Goal: Task Accomplishment & Management: Manage account settings

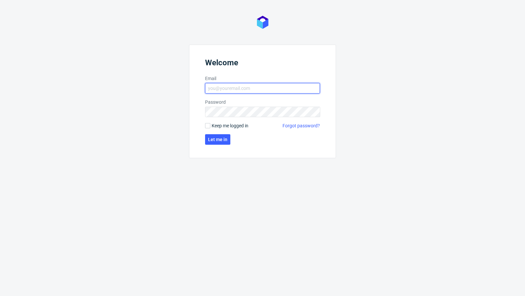
click at [231, 89] on input "Email" at bounding box center [262, 88] width 115 height 10
type input "[EMAIL_ADDRESS][PERSON_NAME][DOMAIN_NAME]"
click at [215, 142] on button "Let me in" at bounding box center [217, 139] width 25 height 10
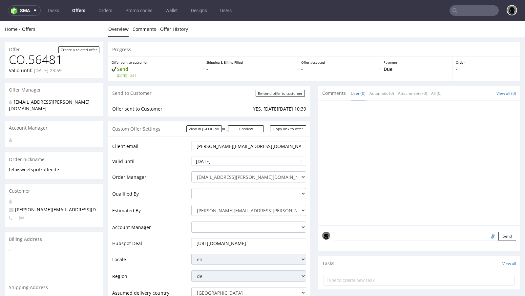
drag, startPoint x: 253, startPoint y: 144, endPoint x: 206, endPoint y: 146, distance: 47.6
click at [206, 146] on input "felix@sweetspotkaffee.de" at bounding box center [249, 145] width 106 height 9
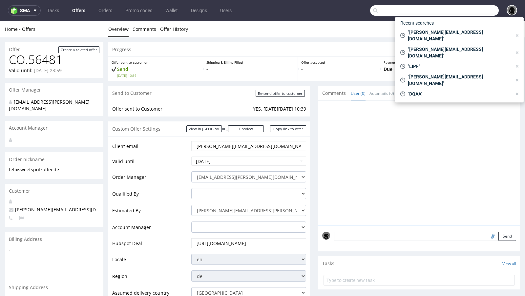
click at [457, 11] on input "text" at bounding box center [434, 10] width 129 height 10
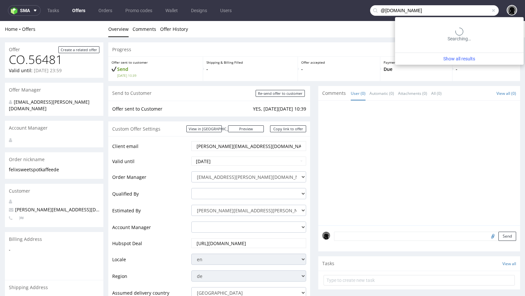
type input "@sweetspotkaffee.de"
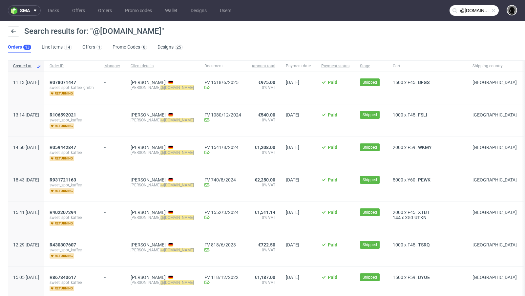
drag, startPoint x: 204, startPoint y: 87, endPoint x: 152, endPoint y: 88, distance: 51.8
click at [152, 88] on div "Markus Pyttel markus @sweetspotkaffee.de" at bounding box center [162, 88] width 74 height 32
copy div "markus @sweetspotkaffee.de"
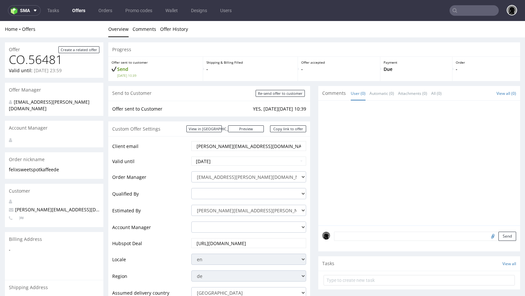
click at [229, 145] on input "felix@sweetspotkaffee.de" at bounding box center [249, 145] width 106 height 9
paste input "markus"
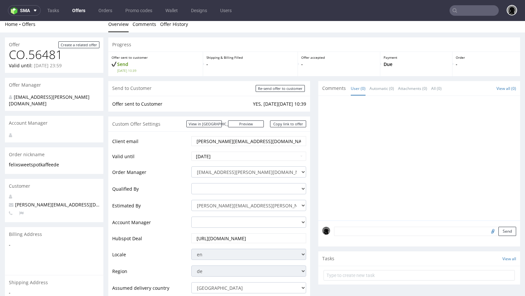
scroll to position [5, 0]
click at [196, 141] on input "[PERSON_NAME][EMAIL_ADDRESS][DOMAIN_NAME]" at bounding box center [249, 141] width 106 height 9
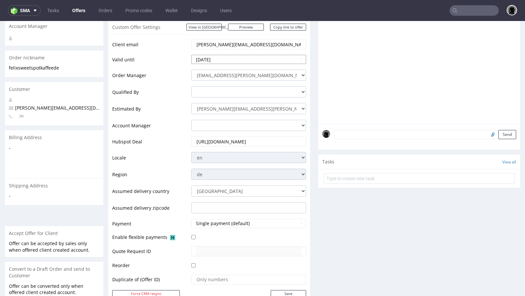
scroll to position [120, 0]
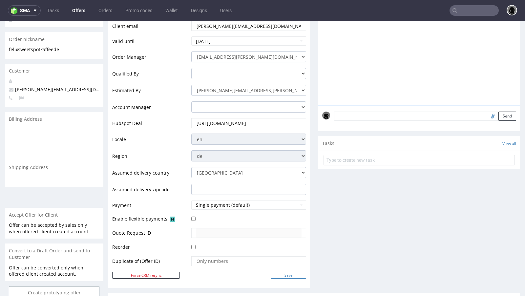
type input "markus@sweetspotkaffee.de"
click at [286, 272] on input "Save" at bounding box center [288, 275] width 35 height 7
type input "In progress..."
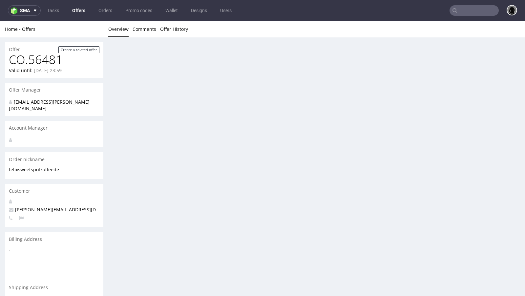
scroll to position [0, 0]
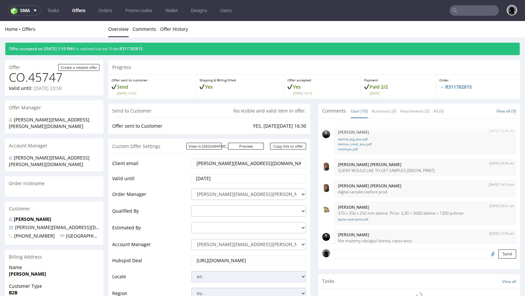
scroll to position [224, 0]
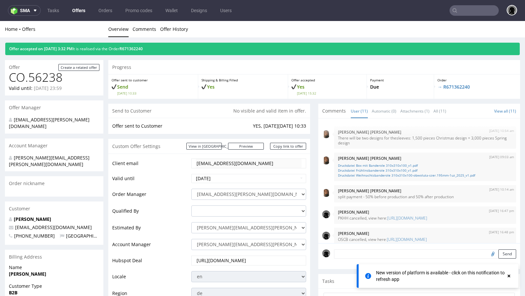
scroll to position [173, 0]
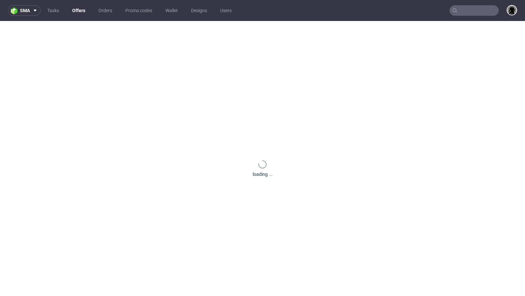
click at [75, 10] on link "Offers" at bounding box center [78, 10] width 21 height 10
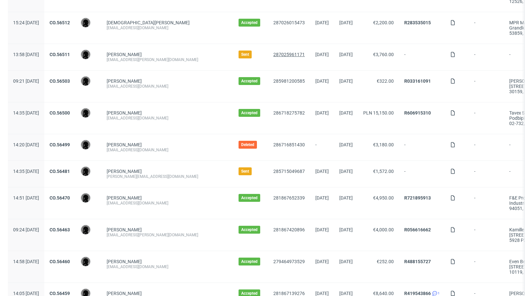
scroll to position [380, 0]
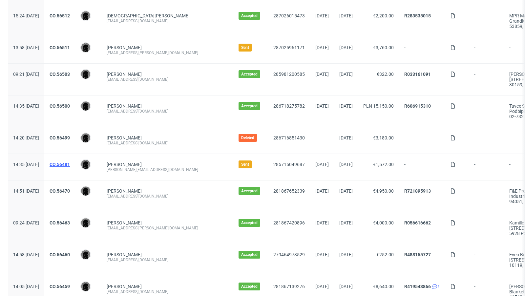
click at [70, 162] on link "CO.56481" at bounding box center [60, 164] width 20 height 5
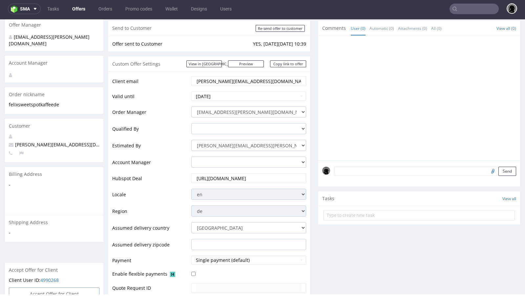
scroll to position [61, 0]
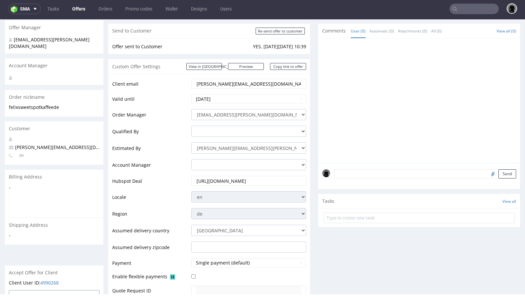
click at [216, 83] on input "markus@sweetspotkaffee.de" at bounding box center [249, 83] width 106 height 9
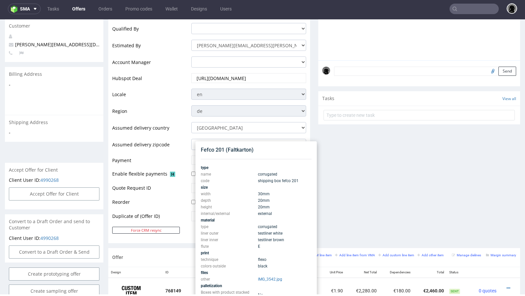
scroll to position [0, 0]
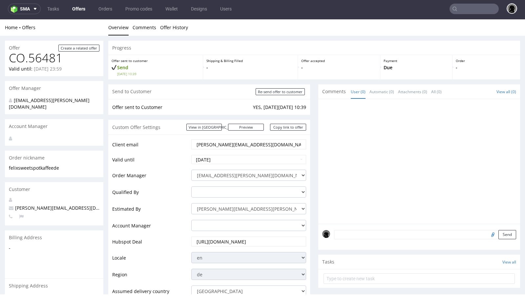
click at [466, 6] on input "text" at bounding box center [473, 9] width 49 height 10
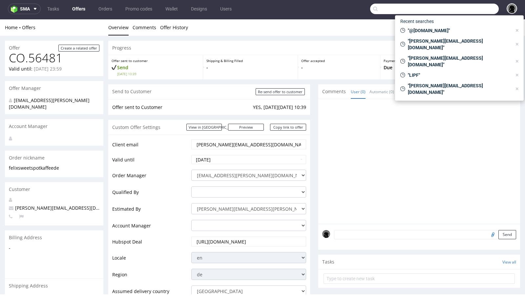
paste input "markus@sweetspotkaffee.de"
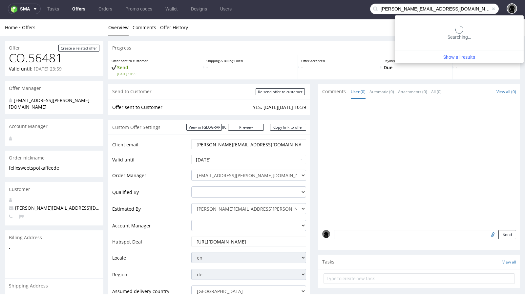
type input "[PERSON_NAME][EMAIL_ADDRESS][DOMAIN_NAME]"
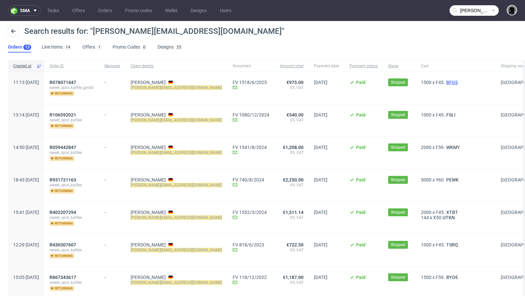
click at [445, 81] on span "BFGS" at bounding box center [452, 82] width 14 height 5
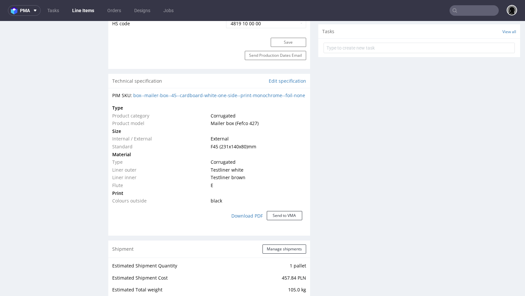
scroll to position [413, 0]
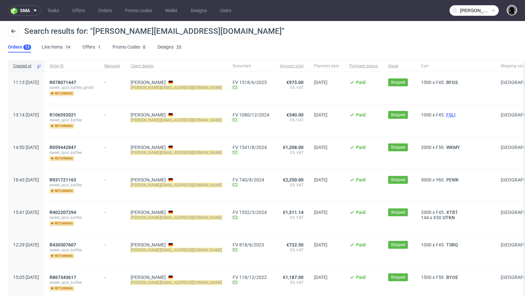
click at [445, 113] on span "FSLI" at bounding box center [451, 114] width 12 height 5
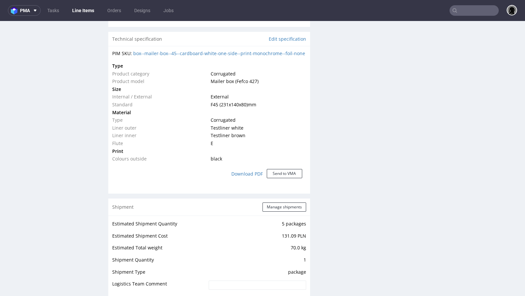
scroll to position [441, 0]
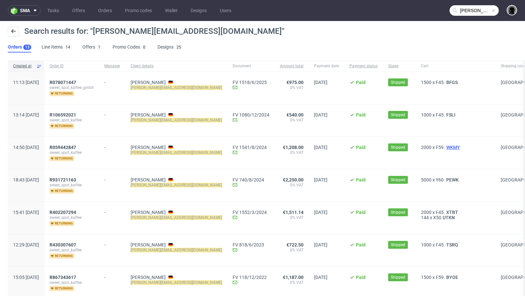
click at [445, 146] on span "WKMY" at bounding box center [453, 147] width 16 height 5
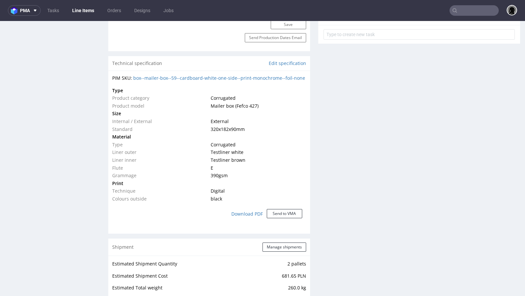
scroll to position [419, 0]
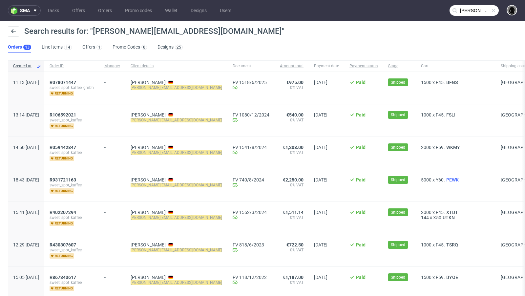
click at [445, 179] on span "PEWK" at bounding box center [452, 179] width 15 height 5
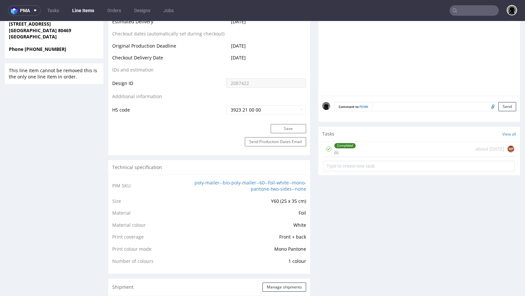
scroll to position [325, 0]
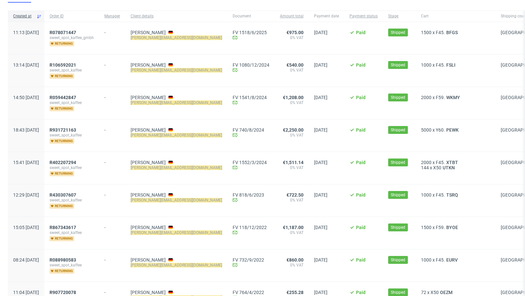
scroll to position [78, 0]
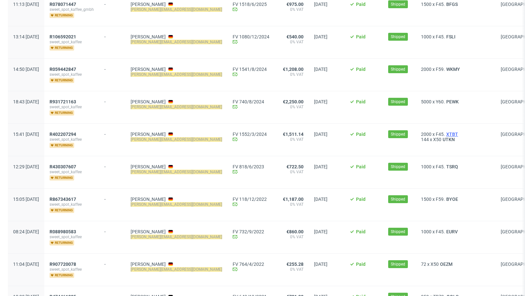
click at [445, 132] on span "XTBT" at bounding box center [452, 134] width 14 height 5
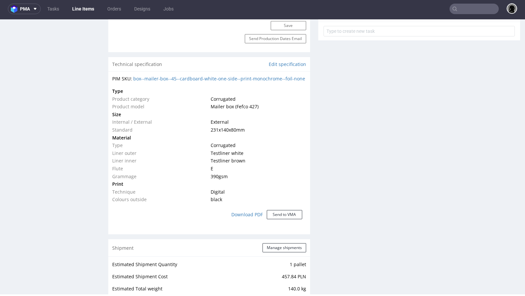
scroll to position [444, 0]
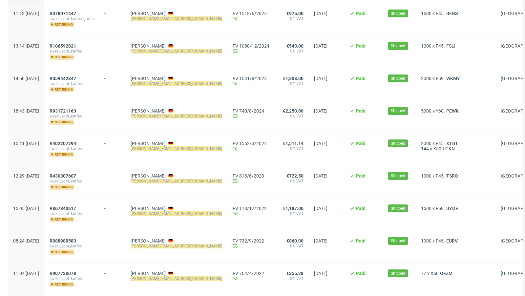
scroll to position [75, 0]
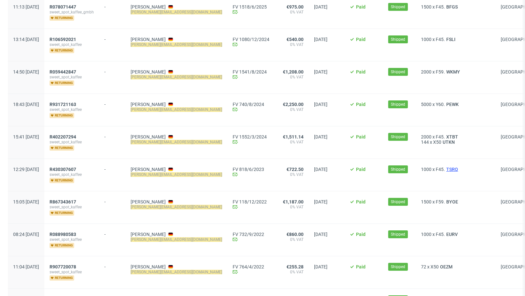
click at [445, 167] on span "TSRQ" at bounding box center [452, 169] width 14 height 5
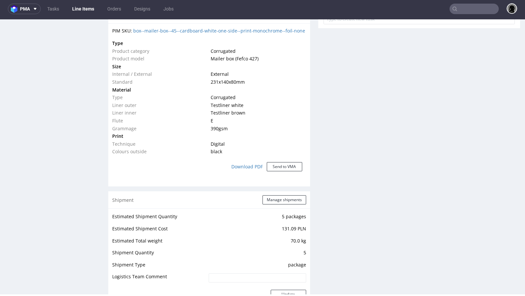
scroll to position [461, 0]
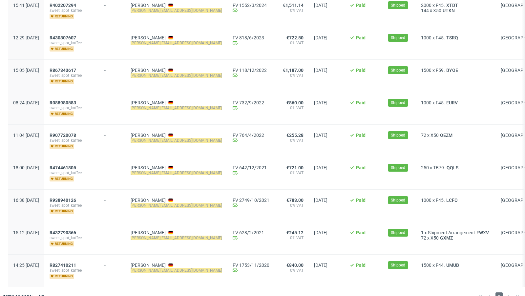
scroll to position [214, 0]
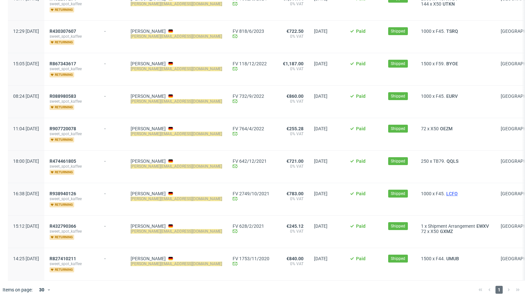
click at [445, 191] on span "LCFO" at bounding box center [452, 193] width 14 height 5
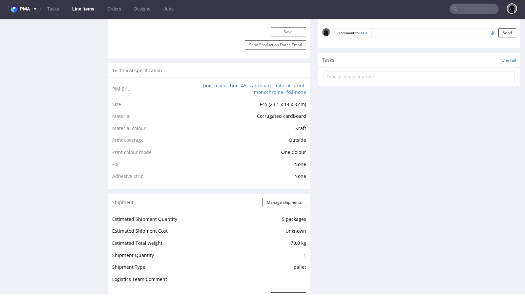
scroll to position [412, 0]
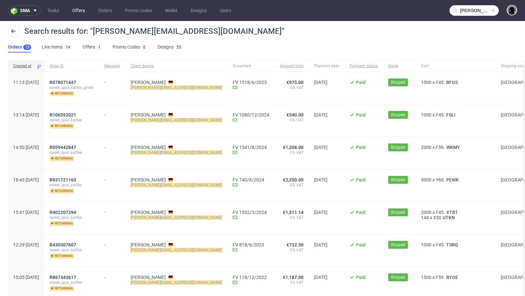
click at [77, 15] on link "Offers" at bounding box center [78, 10] width 21 height 10
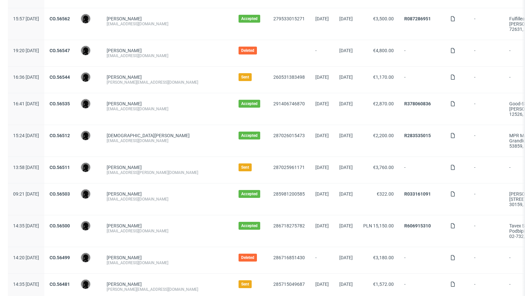
scroll to position [264, 0]
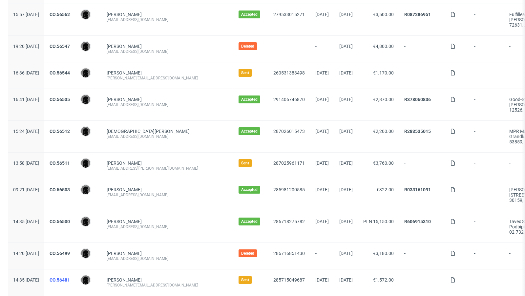
click at [70, 277] on link "CO.56481" at bounding box center [60, 279] width 20 height 5
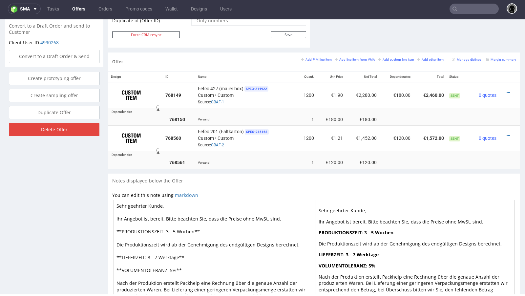
scroll to position [341, 0]
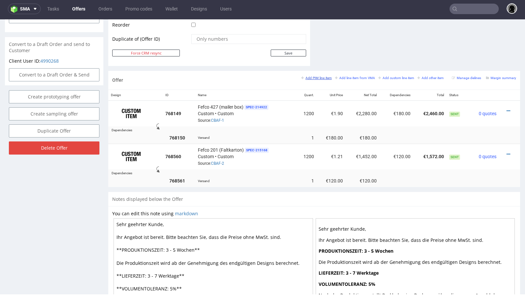
click at [307, 76] on small "Add PIM line item" at bounding box center [316, 78] width 31 height 4
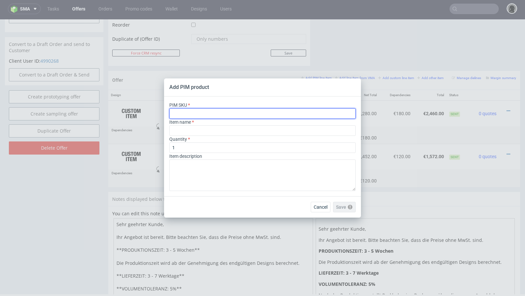
click at [191, 111] on input "text" at bounding box center [262, 113] width 186 height 10
paste input "ph-274-11951"
type input "ph-274-11951"
type input "Custom Shipping Box"
type input "ph-274-11951"
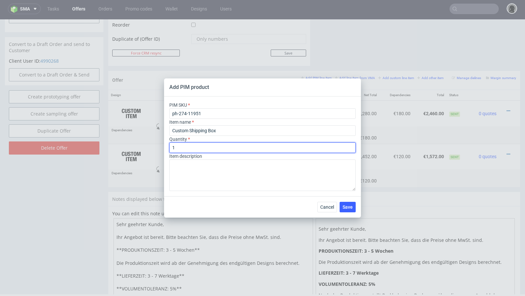
drag, startPoint x: 185, startPoint y: 149, endPoint x: 151, endPoint y: 145, distance: 34.1
click at [151, 145] on div "Add PIM product PIM SKU ph-274-11951 Item name Custom Shipping Box Quantity 1 I…" at bounding box center [262, 148] width 525 height 296
type input "1200"
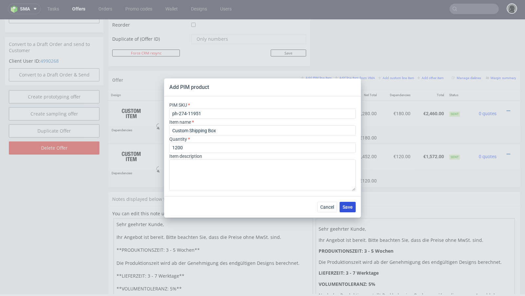
click at [348, 205] on span "Save" at bounding box center [347, 207] width 10 height 5
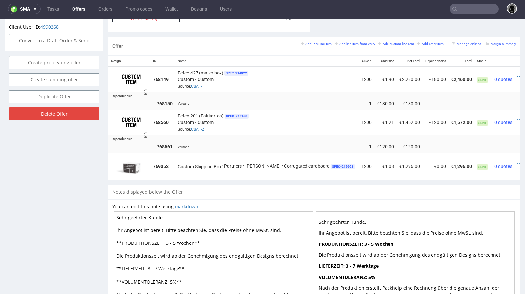
scroll to position [399, 0]
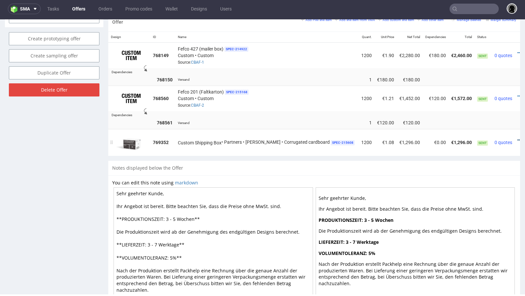
click at [517, 138] on icon at bounding box center [519, 140] width 4 height 5
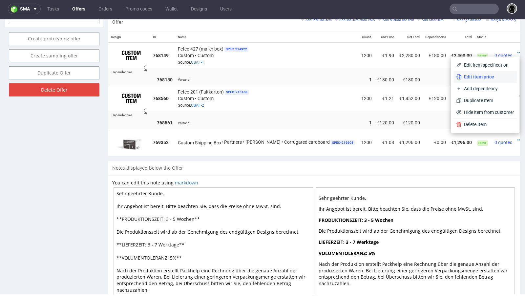
click at [479, 72] on li "Edit item price" at bounding box center [484, 77] width 63 height 12
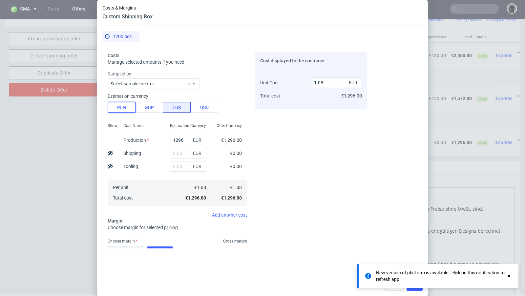
click at [116, 109] on button "PLN" at bounding box center [122, 107] width 28 height 10
type input "0.25"
click at [177, 139] on input "1296" at bounding box center [188, 140] width 36 height 10
paste input "2988"
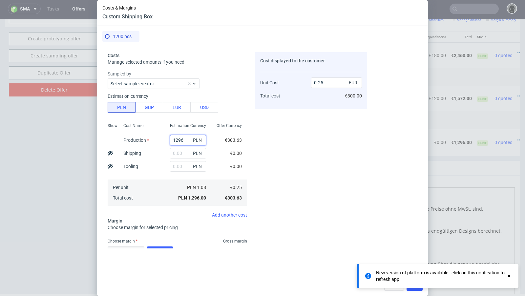
type input "2988"
type input "0.58"
type input "2988"
click at [179, 152] on input "text" at bounding box center [188, 153] width 36 height 10
paste input "648"
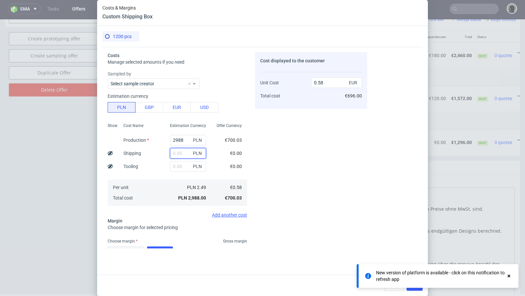
type input "648"
type input "0.71"
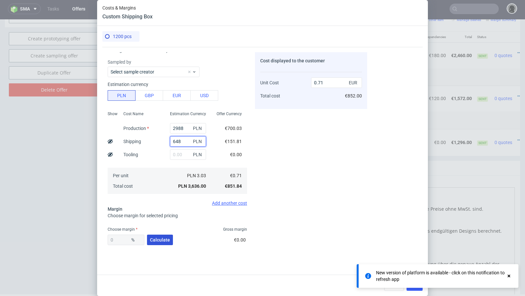
type input "648"
click at [154, 236] on button "Calculate" at bounding box center [160, 240] width 26 height 10
type input "40.41"
type input "1.19"
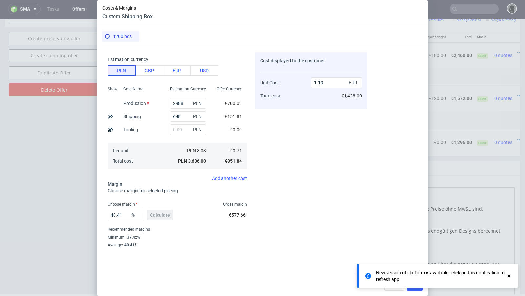
scroll to position [41, 0]
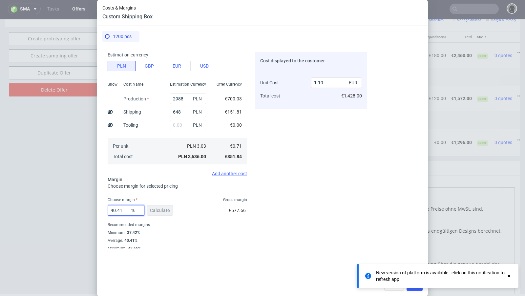
drag, startPoint x: 127, startPoint y: 213, endPoint x: 86, endPoint y: 209, distance: 40.5
click at [86, 209] on div "Costs & Margins Custom Shipping Box 1200 pcs Costs Manage selected amounts if y…" at bounding box center [262, 148] width 525 height 296
type input "33"
type input "1.06"
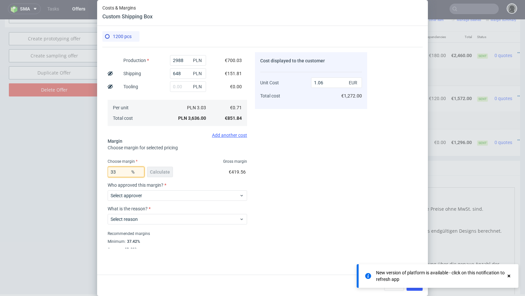
scroll to position [91, 0]
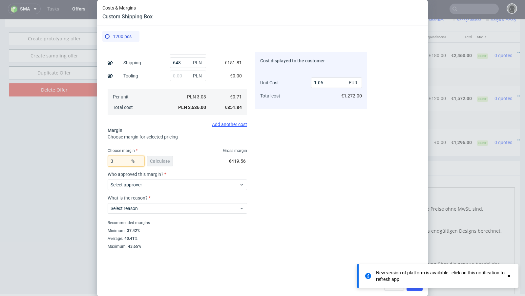
type input "34"
type input "1.08"
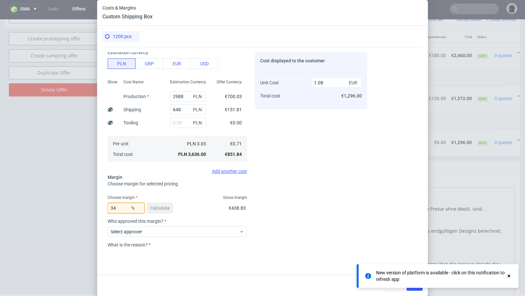
scroll to position [47, 0]
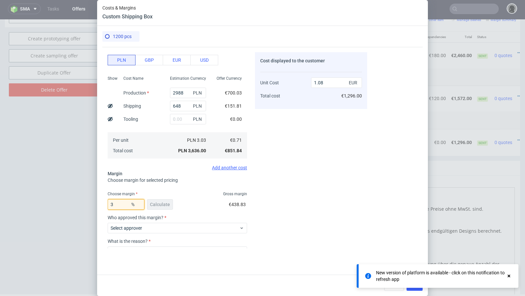
type input "33"
type input "1.06"
type input "33.6"
type input "1.07"
type input "33.4"
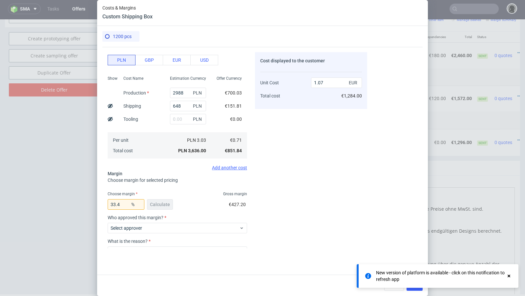
click at [110, 105] on use at bounding box center [110, 106] width 5 height 4
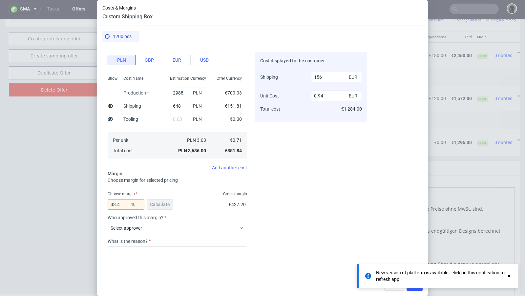
scroll to position [47, 0]
click at [111, 103] on div at bounding box center [110, 106] width 5 height 13
click at [111, 104] on use at bounding box center [110, 106] width 5 height 4
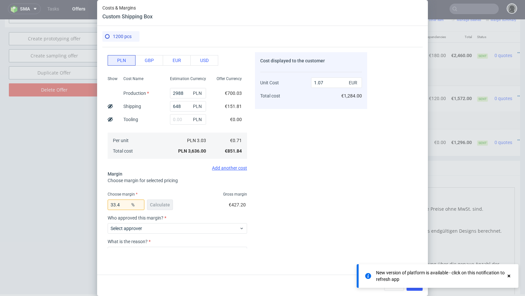
click at [111, 104] on use at bounding box center [110, 106] width 5 height 4
type input "0.94"
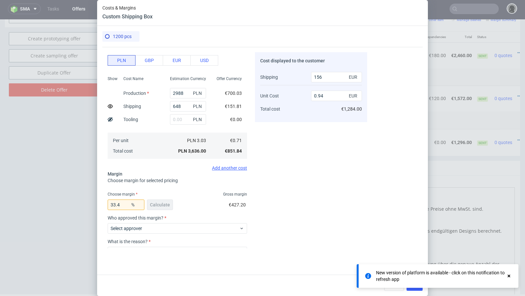
click at [131, 206] on span "%" at bounding box center [136, 204] width 13 height 9
click at [125, 205] on input "33.4" at bounding box center [126, 204] width 37 height 10
type input "33.1"
type input "0.93"
type input "33.19"
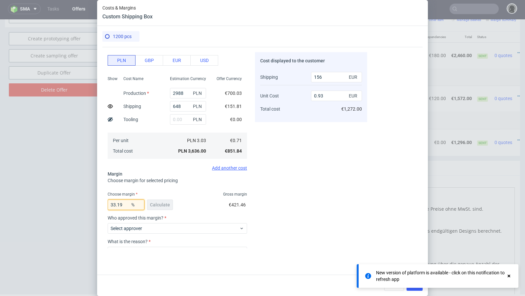
type input "0.94"
type input "33.12"
type input "0.93"
type input "33.12"
click at [185, 190] on fieldset "Costs Manage selected amounts if you need Sampled by Select sample creator Esti…" at bounding box center [177, 148] width 139 height 287
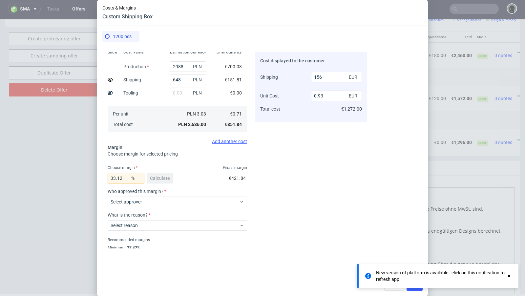
scroll to position [80, 0]
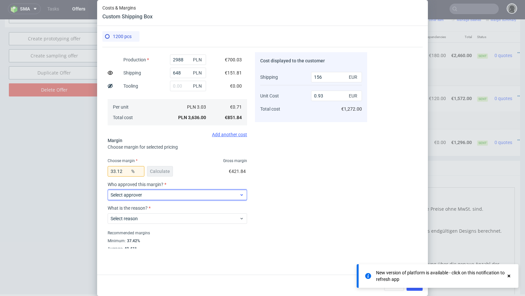
click at [171, 193] on span "Select approver" at bounding box center [175, 195] width 129 height 7
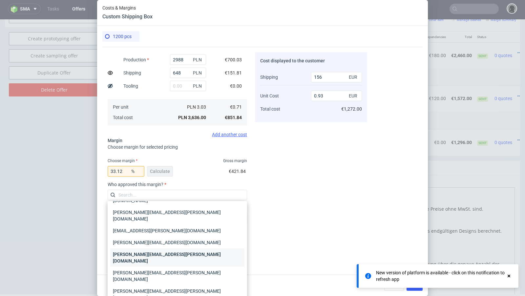
scroll to position [20, 0]
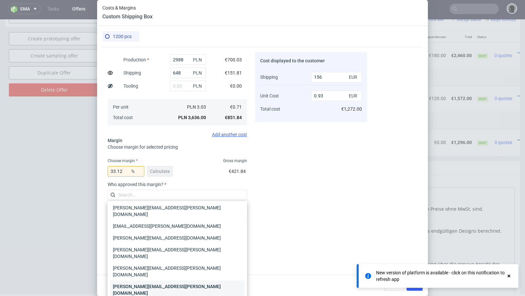
click at [150, 280] on div "[PERSON_NAME][EMAIL_ADDRESS][PERSON_NAME][DOMAIN_NAME]" at bounding box center [177, 289] width 134 height 18
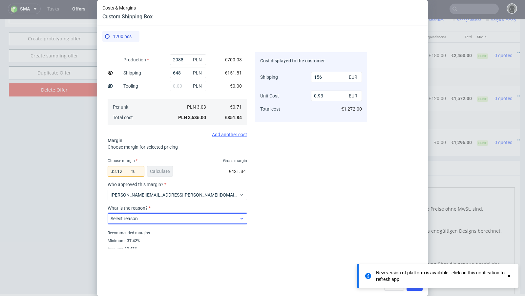
click at [150, 222] on div "Select reason" at bounding box center [177, 218] width 139 height 10
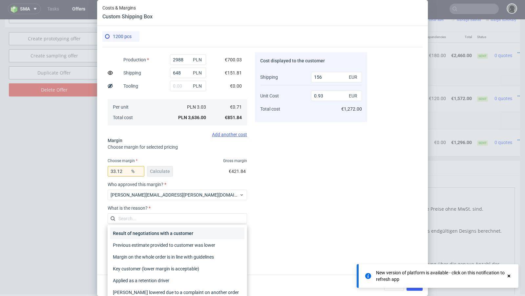
click at [155, 233] on div "Result of negotiations with a customer" at bounding box center [177, 233] width 134 height 12
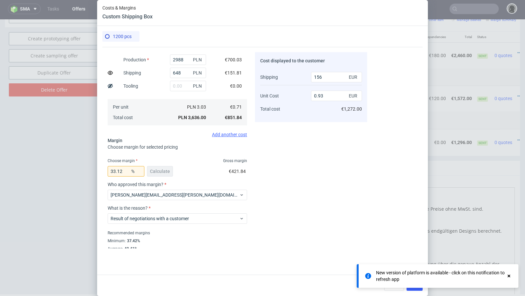
click at [278, 210] on div "Cost displayed to the customer Shipping Unit Cost Total cost 156 EUR 0.93 EUR €…" at bounding box center [311, 150] width 112 height 196
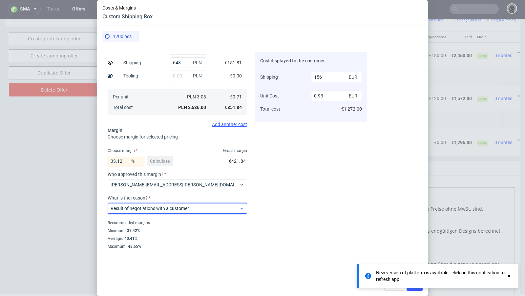
click at [203, 205] on span "Result of negotiations with a customer" at bounding box center [175, 208] width 129 height 7
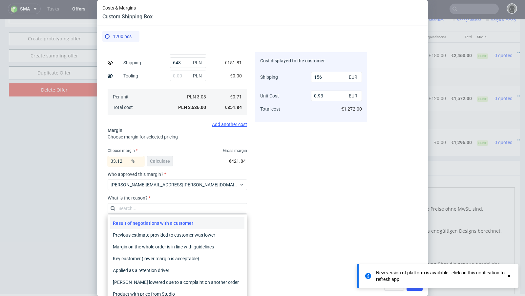
click at [279, 212] on div "Cost displayed to the customer Shipping Unit Cost Total cost 156 EUR 0.93 EUR €…" at bounding box center [311, 150] width 112 height 196
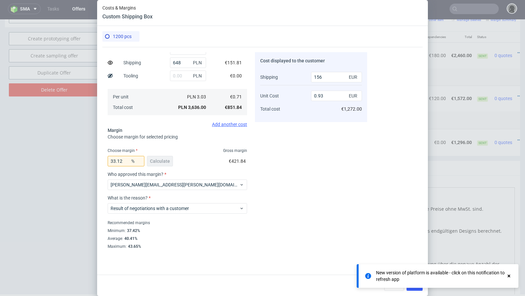
click at [509, 277] on use at bounding box center [509, 276] width 3 height 3
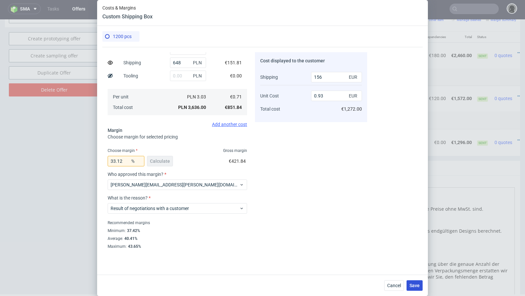
click at [415, 287] on span "Save" at bounding box center [414, 285] width 10 height 5
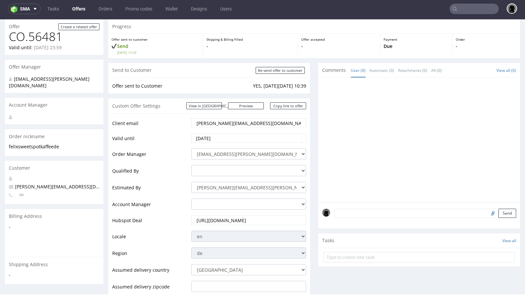
scroll to position [20, 0]
click at [274, 73] on input "Re-send offer to customer" at bounding box center [280, 71] width 49 height 7
type input "In progress..."
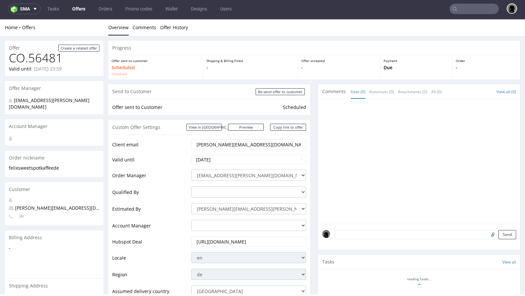
scroll to position [5, 0]
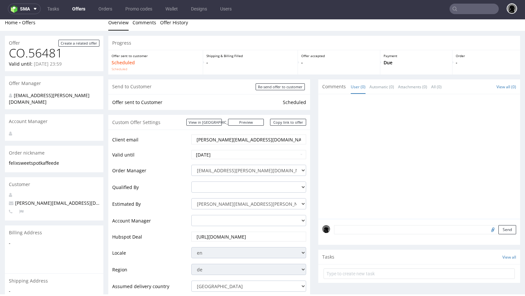
click at [461, 16] on nav "sma Tasks Offers Orders Promo codes Wallet Designs Users" at bounding box center [262, 8] width 525 height 21
click at [461, 12] on input "text" at bounding box center [473, 9] width 49 height 10
paste input "R078071447"
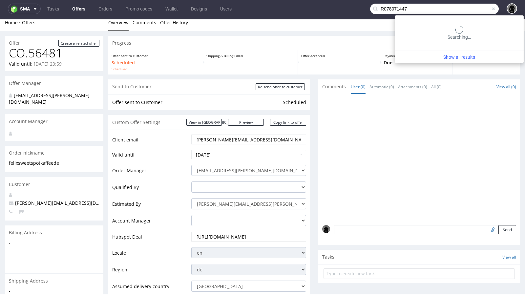
type input "R078071447"
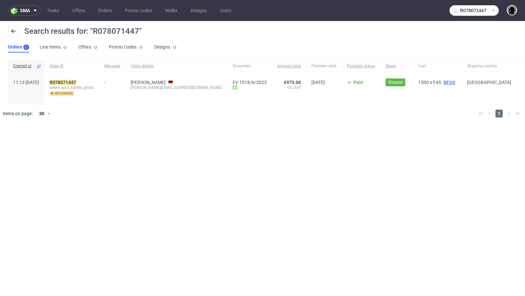
click at [442, 82] on span "BFGS" at bounding box center [449, 82] width 14 height 5
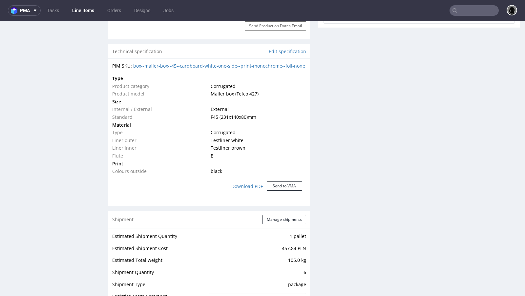
scroll to position [435, 0]
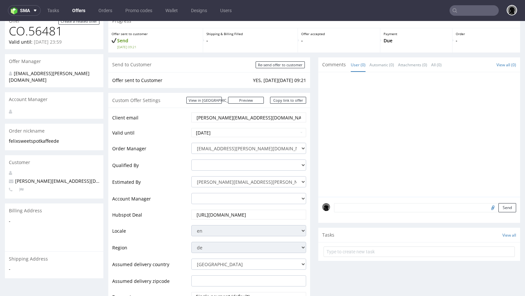
scroll to position [26, 0]
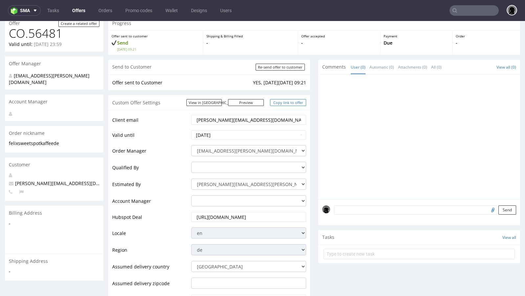
click at [283, 104] on link "Copy link to offer" at bounding box center [288, 102] width 36 height 7
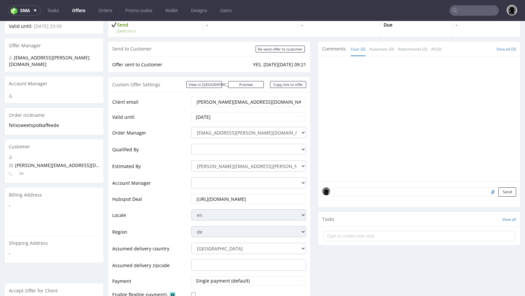
scroll to position [45, 0]
click at [287, 86] on link "Copy link to offer" at bounding box center [288, 84] width 36 height 7
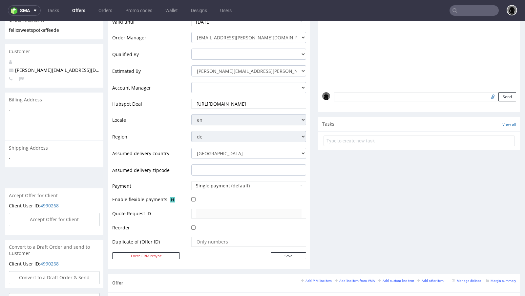
scroll to position [0, 0]
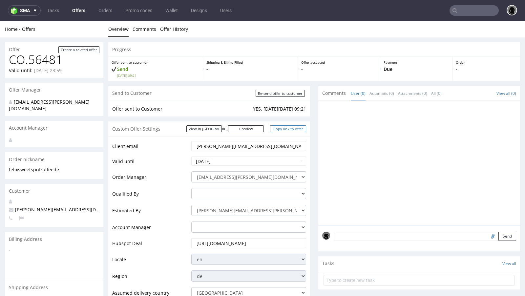
click at [282, 126] on link "Copy link to offer" at bounding box center [288, 128] width 36 height 7
click at [459, 11] on input "text" at bounding box center [473, 10] width 49 height 10
paste input "R078071447"
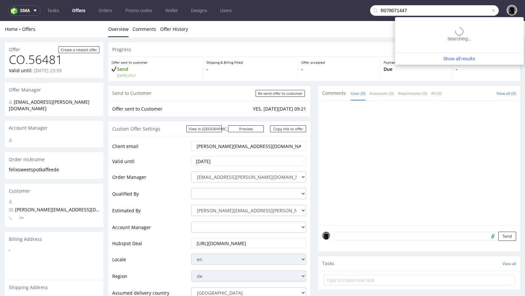
type input "R078071447"
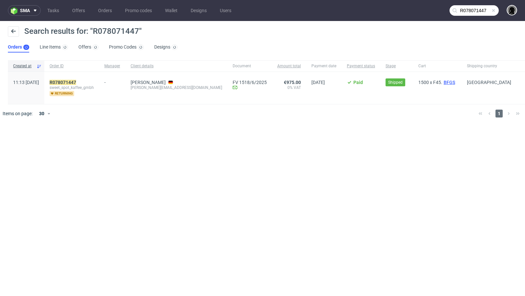
click at [442, 82] on span "BFGS" at bounding box center [449, 82] width 14 height 5
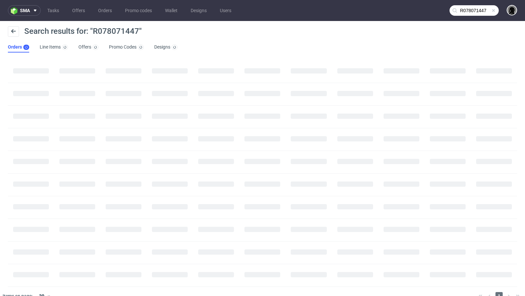
click at [125, 32] on span "Search results for: "R078071447"" at bounding box center [82, 31] width 117 height 9
copy span "R078071447"
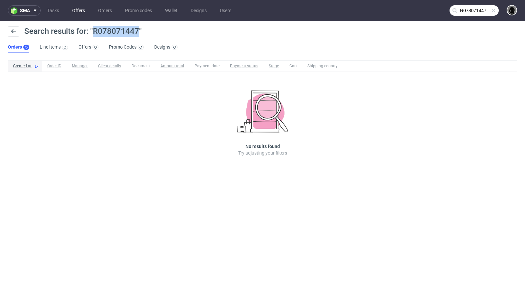
click at [76, 10] on link "Offers" at bounding box center [78, 10] width 21 height 10
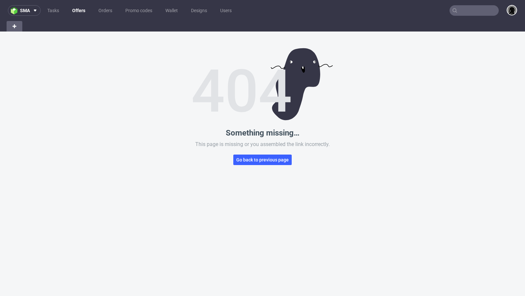
click at [73, 12] on link "Offers" at bounding box center [78, 10] width 21 height 10
click at [81, 6] on link "Offers" at bounding box center [78, 10] width 21 height 10
click at [61, 11] on link "Tasks" at bounding box center [53, 10] width 20 height 10
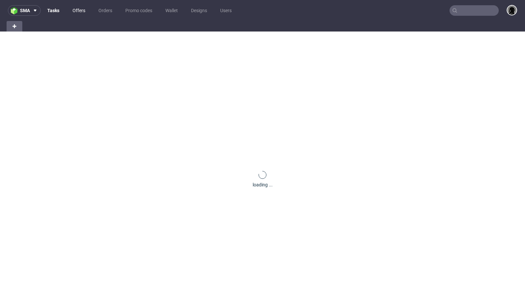
click at [82, 9] on link "Offers" at bounding box center [79, 10] width 21 height 10
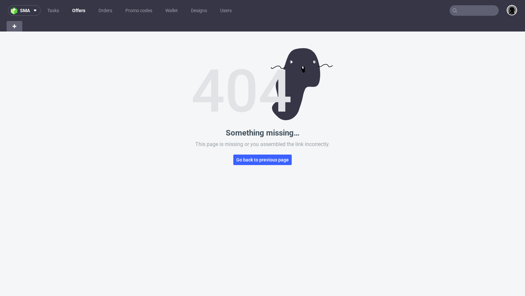
click at [81, 10] on link "Offers" at bounding box center [78, 10] width 21 height 10
click at [260, 164] on button "Go back to previous page" at bounding box center [262, 160] width 58 height 10
click at [71, 8] on link "Offers" at bounding box center [79, 10] width 21 height 10
click at [83, 13] on link "Offers" at bounding box center [78, 10] width 21 height 10
click at [78, 10] on link "Offers" at bounding box center [78, 10] width 21 height 10
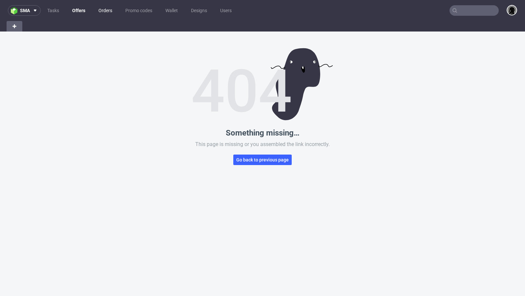
click at [106, 10] on link "Orders" at bounding box center [105, 10] width 22 height 10
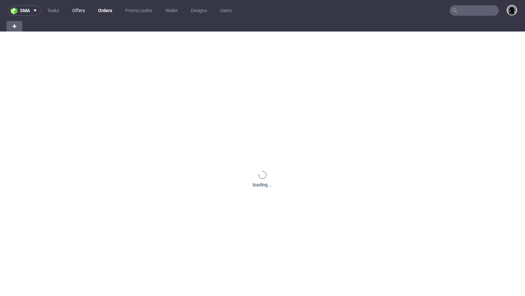
click at [76, 9] on link "Offers" at bounding box center [78, 10] width 21 height 10
click at [80, 8] on link "Offers" at bounding box center [78, 10] width 21 height 10
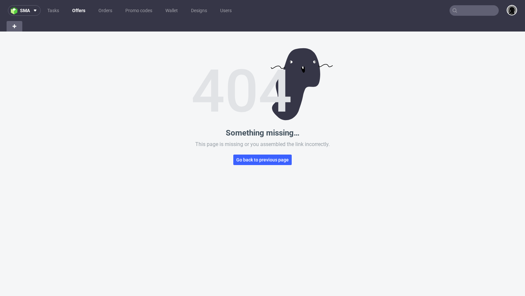
click at [77, 11] on link "Offers" at bounding box center [78, 10] width 21 height 10
click at [261, 164] on button "Go back to previous page" at bounding box center [262, 160] width 58 height 10
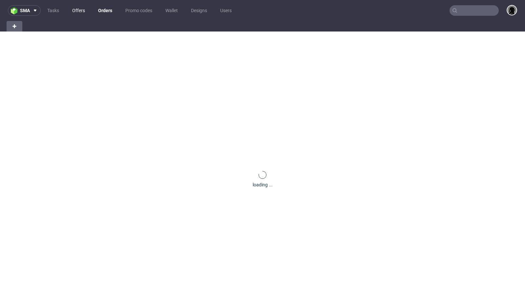
click at [85, 10] on link "Offers" at bounding box center [78, 10] width 21 height 10
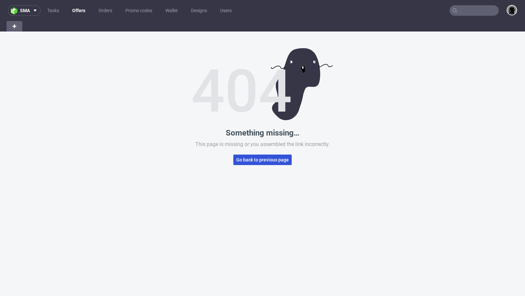
click at [253, 159] on span "Go back to previous page" at bounding box center [262, 159] width 52 height 5
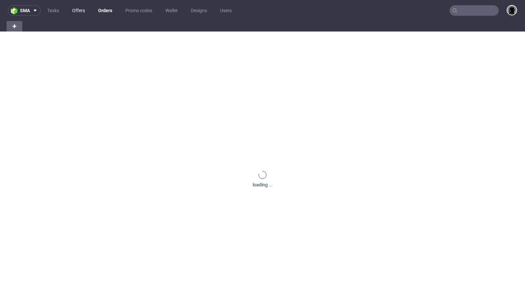
click at [79, 11] on link "Offers" at bounding box center [78, 10] width 21 height 10
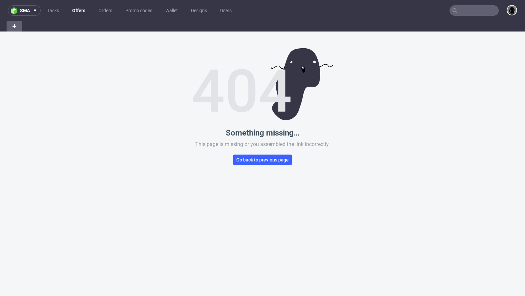
click at [76, 13] on link "Offers" at bounding box center [78, 10] width 21 height 10
click at [104, 11] on link "Orders" at bounding box center [105, 10] width 22 height 10
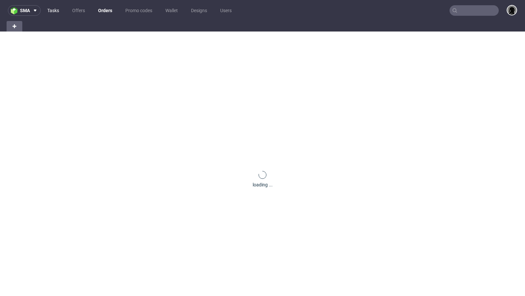
click at [51, 11] on link "Tasks" at bounding box center [53, 10] width 20 height 10
click at [74, 14] on link "Offers" at bounding box center [79, 10] width 21 height 10
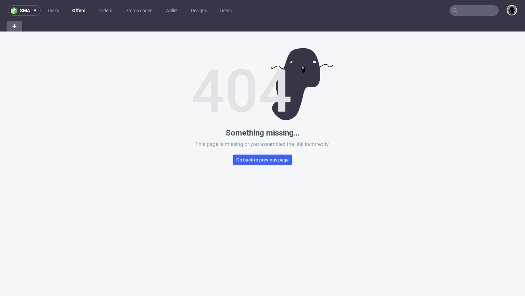
click at [84, 12] on link "Offers" at bounding box center [78, 10] width 21 height 10
click at [80, 10] on link "Offers" at bounding box center [78, 10] width 21 height 10
click at [100, 12] on link "Orders" at bounding box center [105, 10] width 22 height 10
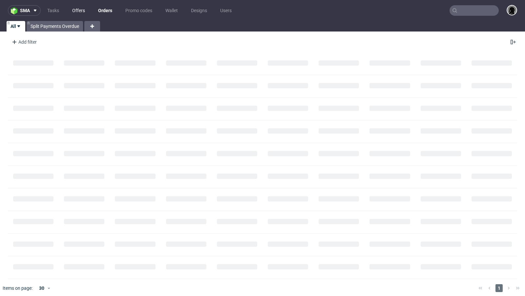
click at [73, 12] on link "Offers" at bounding box center [78, 10] width 21 height 10
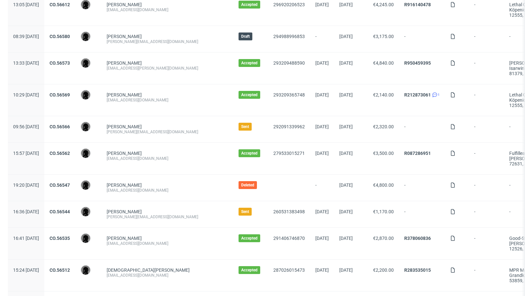
scroll to position [131, 0]
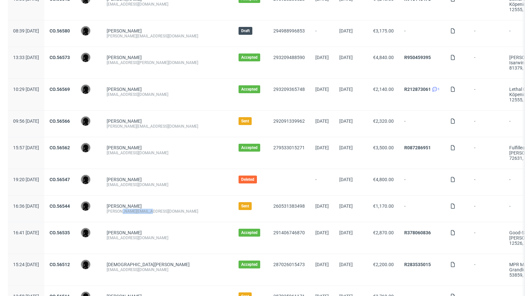
drag, startPoint x: 170, startPoint y: 210, endPoint x: 139, endPoint y: 210, distance: 31.5
click at [139, 210] on div "r.marvi@coregenion.de" at bounding box center [167, 211] width 121 height 5
copy div "@coregenion.de"
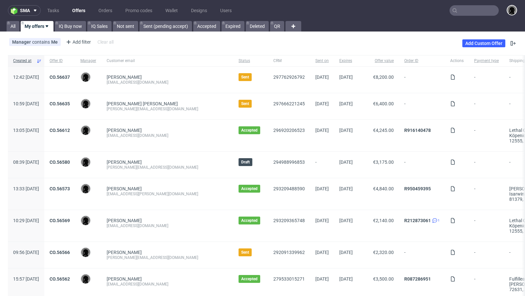
click at [466, 10] on input "text" at bounding box center [473, 10] width 49 height 10
paste input "@coregenion.de"
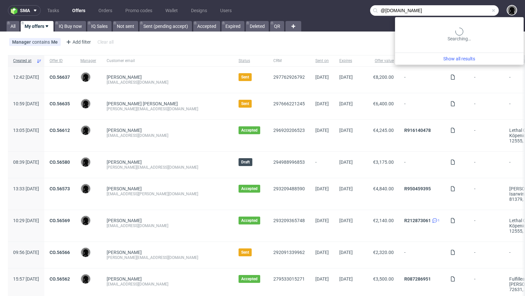
type input "@coregenion.de"
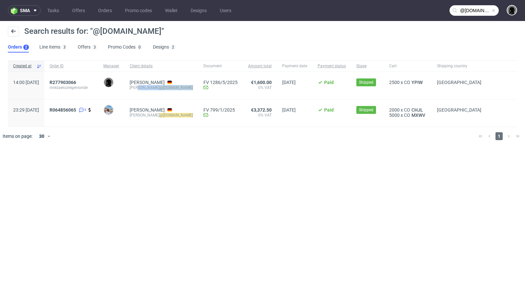
drag, startPoint x: 196, startPoint y: 86, endPoint x: 156, endPoint y: 86, distance: 39.4
click at [156, 86] on div "Mariam Rezaei m.rezaei @coregenion.de" at bounding box center [161, 85] width 74 height 27
click at [82, 11] on link "Offers" at bounding box center [78, 10] width 21 height 10
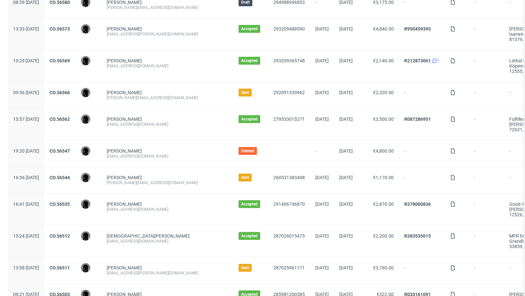
scroll to position [160, 0]
drag, startPoint x: 169, startPoint y: 180, endPoint x: 126, endPoint y: 180, distance: 43.0
click at [126, 180] on div "Roman Marvi r.marvi@coregenion.de" at bounding box center [167, 180] width 132 height 26
copy div "[PERSON_NAME][EMAIL_ADDRESS][DOMAIN_NAME]"
click at [70, 175] on link "CO.56544" at bounding box center [60, 177] width 20 height 5
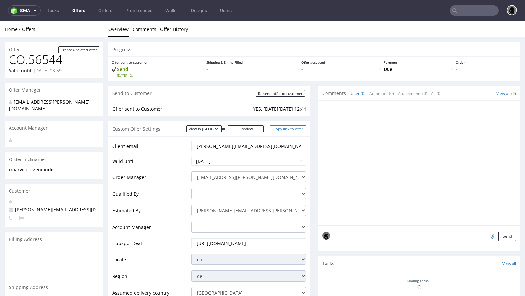
click at [279, 127] on link "Copy link to offer" at bounding box center [288, 128] width 36 height 7
click at [238, 146] on input "[PERSON_NAME][EMAIL_ADDRESS][DOMAIN_NAME]" at bounding box center [249, 145] width 106 height 9
click at [77, 8] on link "Offers" at bounding box center [78, 10] width 21 height 10
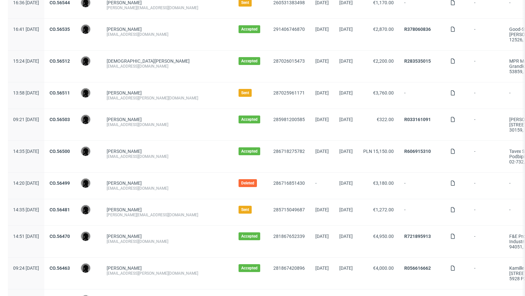
scroll to position [335, 0]
click at [70, 208] on link "CO.56481" at bounding box center [60, 209] width 20 height 5
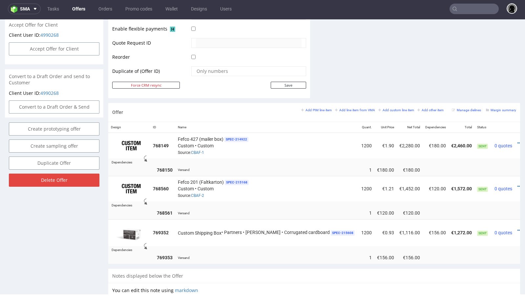
scroll to position [322, 0]
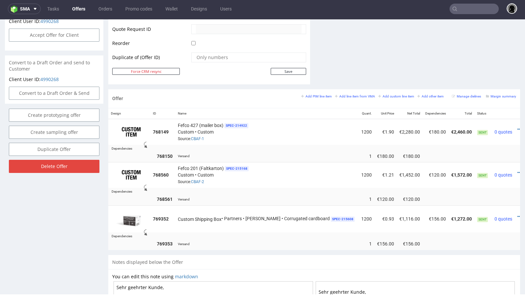
click at [77, 14] on ul "Tasks Offers Orders Promo codes Wallet Designs Users" at bounding box center [139, 9] width 197 height 10
click at [77, 9] on link "Offers" at bounding box center [78, 9] width 21 height 10
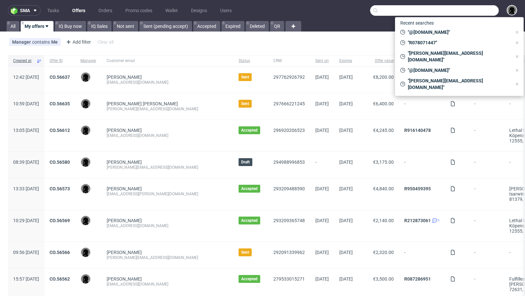
click at [470, 14] on input "text" at bounding box center [434, 10] width 129 height 10
paste input "p.noras@haips.de"
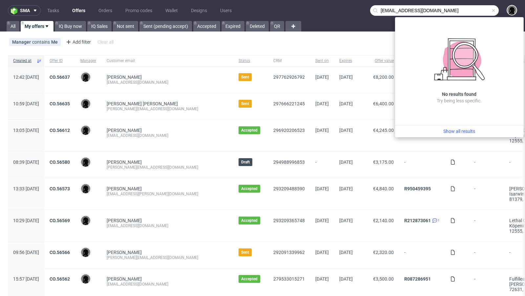
drag, startPoint x: 390, startPoint y: 9, endPoint x: 352, endPoint y: 8, distance: 38.7
click at [352, 8] on nav "sma Tasks Offers Orders Promo codes Wallet Designs Users p.noras@haips.de" at bounding box center [262, 10] width 525 height 21
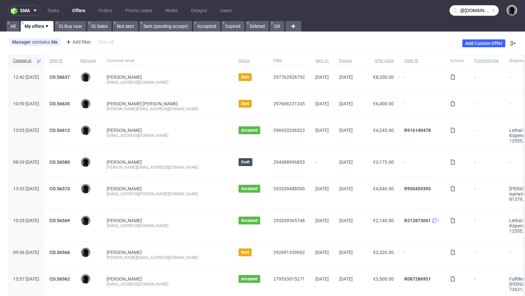
type input "@haips.de"
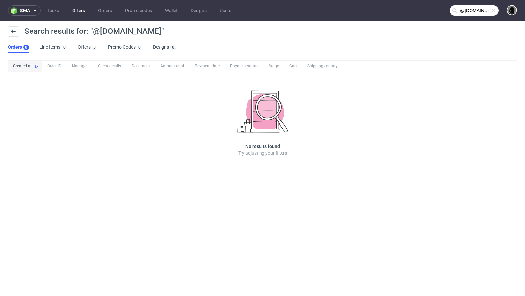
click at [77, 12] on link "Offers" at bounding box center [78, 10] width 21 height 10
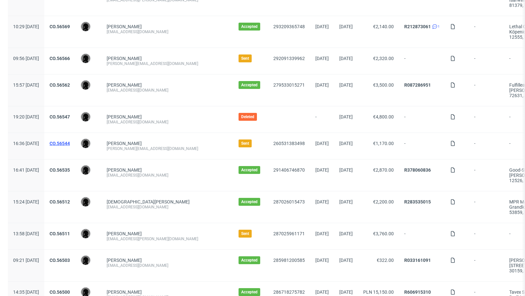
click at [70, 141] on link "CO.56544" at bounding box center [60, 143] width 20 height 5
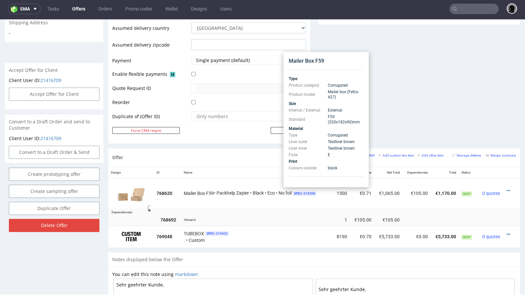
scroll to position [262, 0]
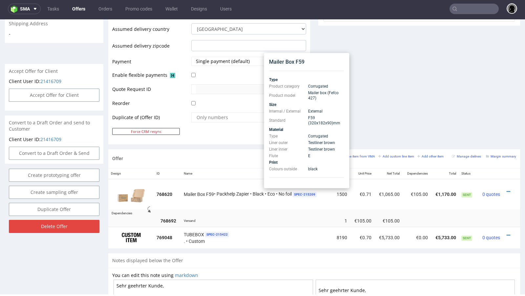
drag, startPoint x: 316, startPoint y: 123, endPoint x: 316, endPoint y: 116, distance: 6.9
click at [316, 116] on td "F59 (320x182x90) mm" at bounding box center [324, 120] width 37 height 12
copy span "(320x182x90) mm"
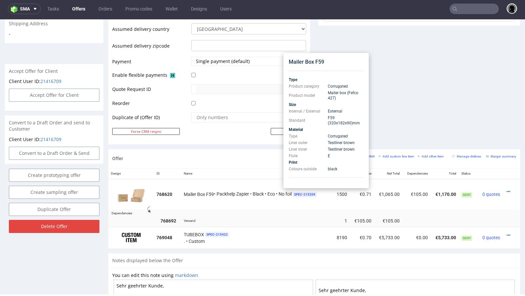
drag, startPoint x: 338, startPoint y: 122, endPoint x: 333, endPoint y: 118, distance: 6.0
click at [333, 118] on td "F59 (320x182x90) mm" at bounding box center [344, 120] width 37 height 12
copy span "(320x182x90) mm"
drag, startPoint x: 335, startPoint y: 123, endPoint x: 335, endPoint y: 116, distance: 6.6
click at [335, 116] on td "F59 (320x182x90) mm" at bounding box center [344, 120] width 37 height 12
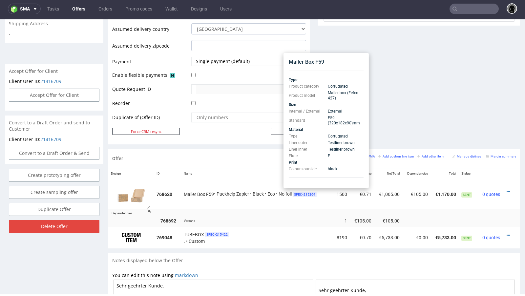
copy span "(320x182x90) mm"
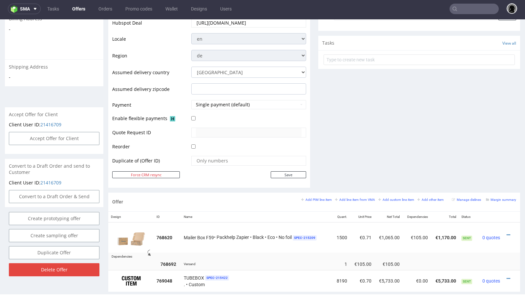
scroll to position [140, 0]
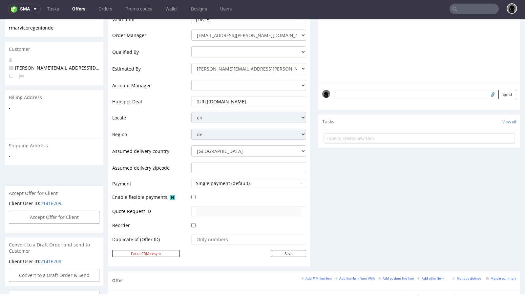
click at [79, 10] on link "Offers" at bounding box center [78, 9] width 21 height 10
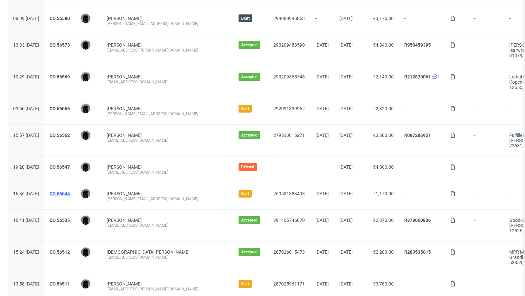
click at [70, 192] on link "CO.56544" at bounding box center [60, 193] width 20 height 5
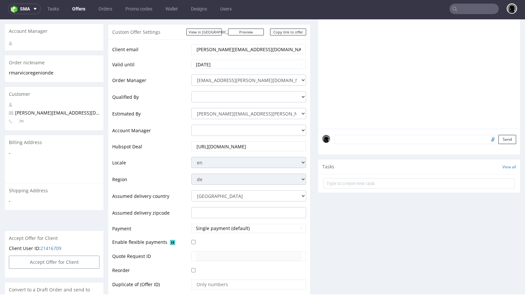
scroll to position [90, 0]
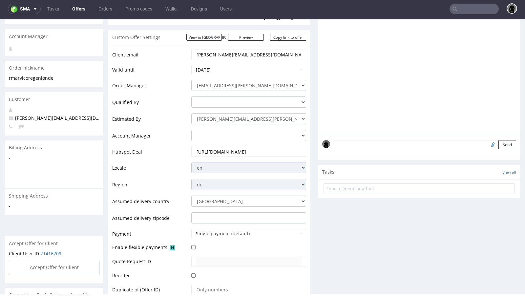
click at [217, 55] on input "r.marvi@coregenion.de" at bounding box center [249, 54] width 106 height 9
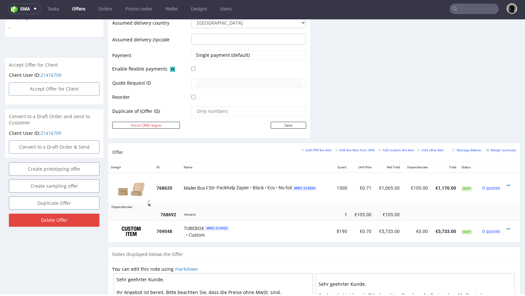
scroll to position [269, 0]
click at [352, 148] on small "Add line item from VMA" at bounding box center [355, 150] width 40 height 4
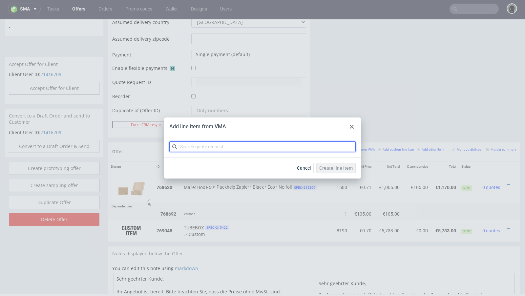
click at [248, 147] on input "text" at bounding box center [262, 146] width 186 height 10
paste input "CBFW"
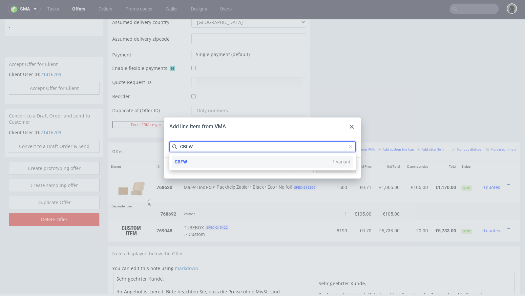
type input "CBFW"
click at [200, 159] on div "CBFW 1 variant" at bounding box center [262, 162] width 181 height 12
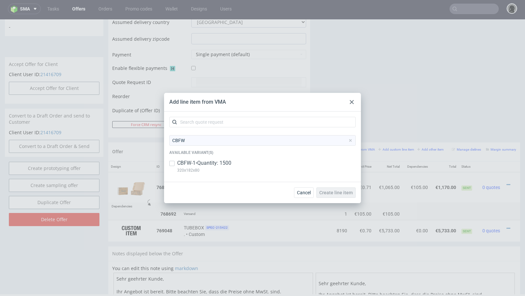
click at [192, 161] on p "CBFW-1 • Quantity: 1500" at bounding box center [204, 162] width 54 height 7
checkbox input "true"
click at [337, 194] on span "Create line item" at bounding box center [335, 192] width 33 height 5
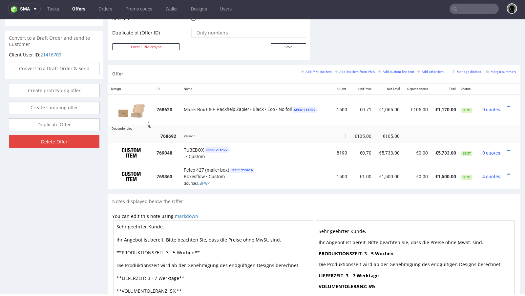
scroll to position [348, 0]
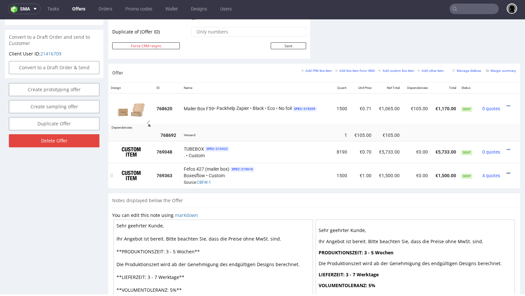
click at [507, 171] on icon at bounding box center [509, 173] width 4 height 5
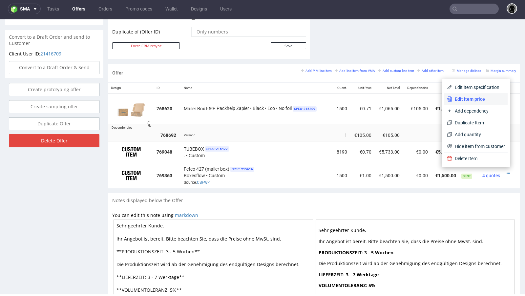
click at [466, 98] on span "Edit item price" at bounding box center [478, 99] width 53 height 7
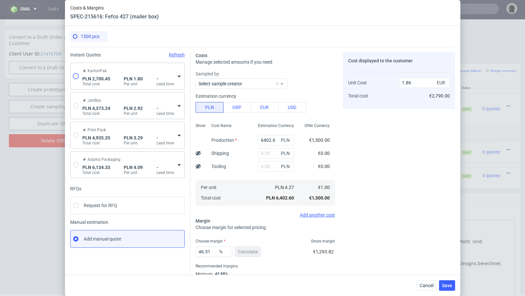
click at [77, 77] on input "radio" at bounding box center [75, 75] width 5 height 5
radio input "true"
radio input "false"
type input "1745.8599999999997"
type input "954.59"
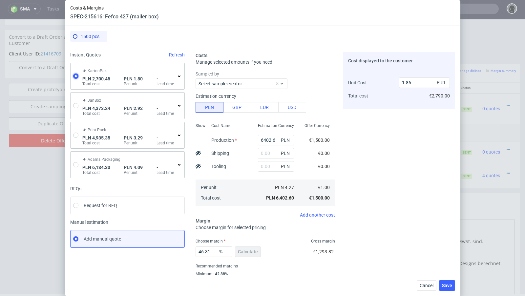
type input "0.42"
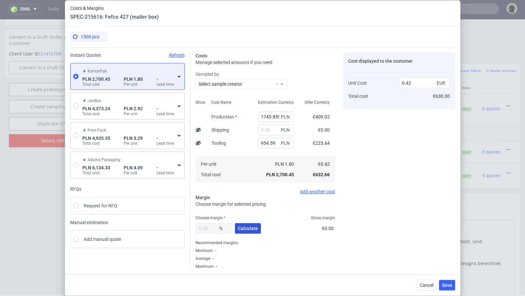
click at [244, 224] on button "Calculate" at bounding box center [248, 228] width 26 height 10
type input "42.39"
type input "0.73"
click at [266, 127] on input "text" at bounding box center [276, 130] width 36 height 10
paste input "632,"
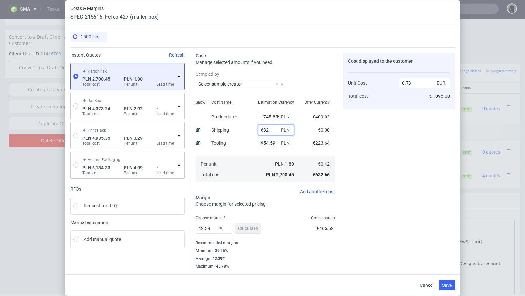
type input "632"
type input "0.91"
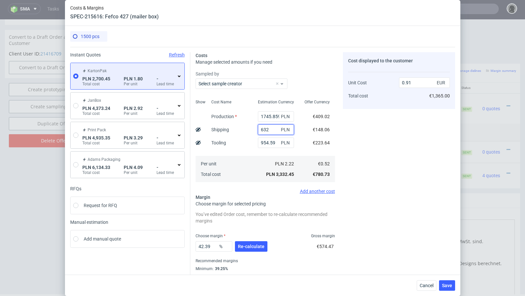
type input "63"
type input "0.75"
type input "6"
paste input "632,"
type input "632"
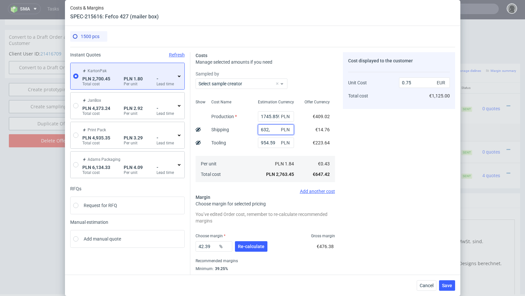
type input "0.91"
type input "632"
click at [256, 250] on button "Re-calculate" at bounding box center [251, 246] width 32 height 10
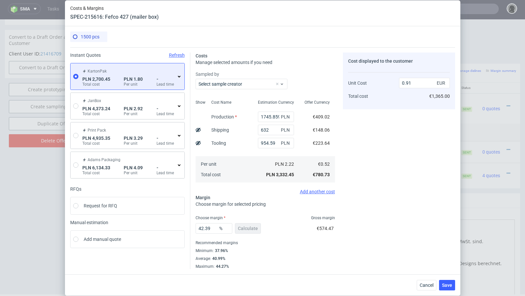
click at [197, 129] on icon at bounding box center [198, 129] width 5 height 5
type input "0.81"
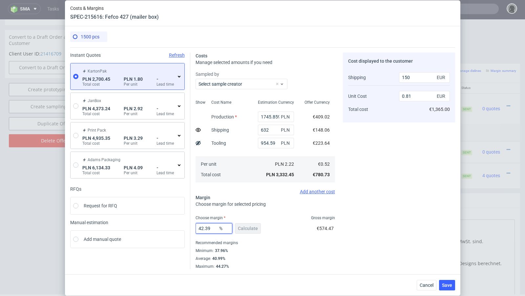
drag, startPoint x: 213, startPoint y: 230, endPoint x: 182, endPoint y: 224, distance: 31.7
click at [182, 224] on div "Instant Quotes Refresh KartonPak PLN 2,700.45 Total cost PLN 1.80 Per unit - Le…" at bounding box center [262, 158] width 385 height 222
type input "44"
type input "0.83"
type input "44"
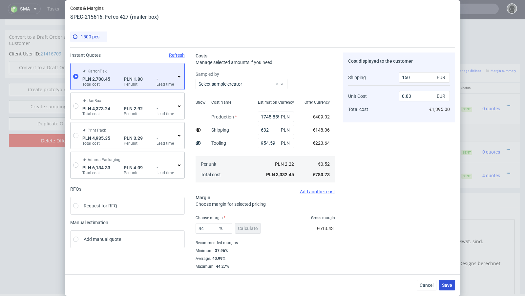
click at [447, 282] on button "Save" at bounding box center [447, 285] width 16 height 10
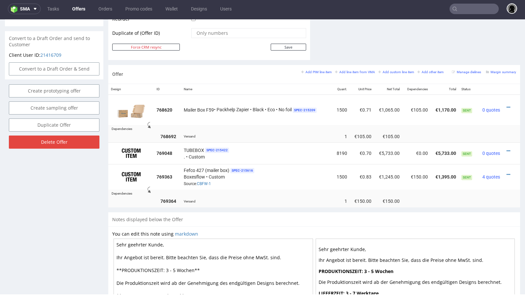
scroll to position [349, 0]
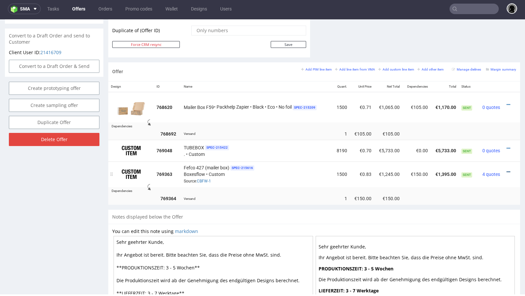
click at [507, 170] on icon at bounding box center [509, 172] width 4 height 5
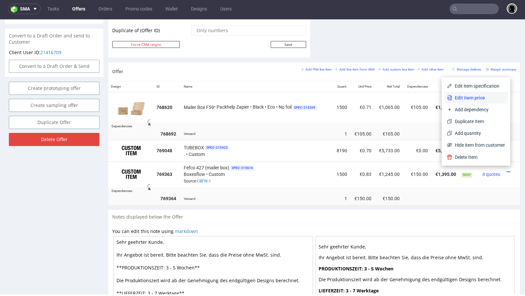
click at [475, 101] on span "Edit item price" at bounding box center [478, 97] width 53 height 7
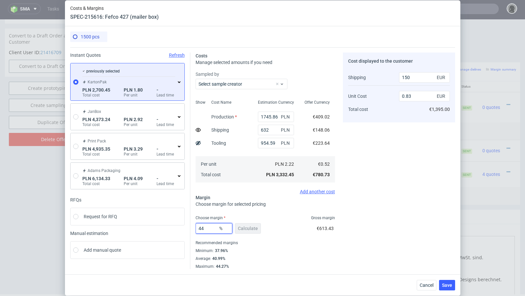
click at [209, 228] on input "44" at bounding box center [214, 228] width 37 height 10
type input "4"
type input "0"
type input "0.42"
type input "3"
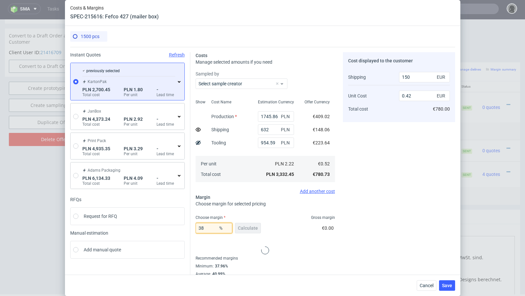
type input "0.44"
type input "38"
type input "0.74"
type input "38"
click at [429, 284] on span "Cancel" at bounding box center [427, 285] width 14 height 5
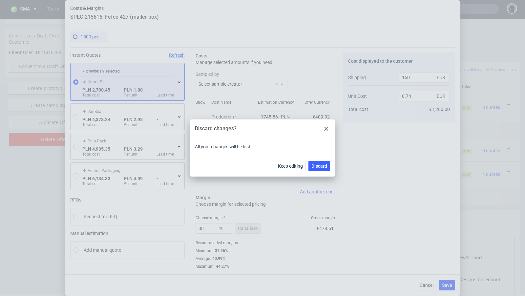
click at [320, 158] on div "Keep editing Discard" at bounding box center [263, 165] width 146 height 21
click at [321, 168] on span "Discard" at bounding box center [319, 166] width 16 height 5
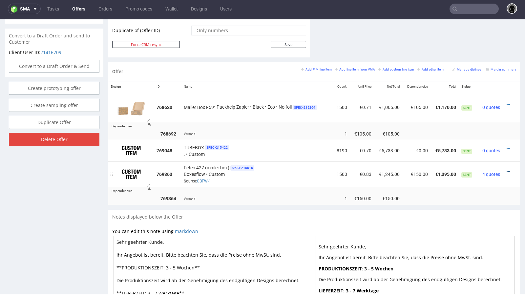
click at [507, 170] on icon at bounding box center [509, 172] width 4 height 5
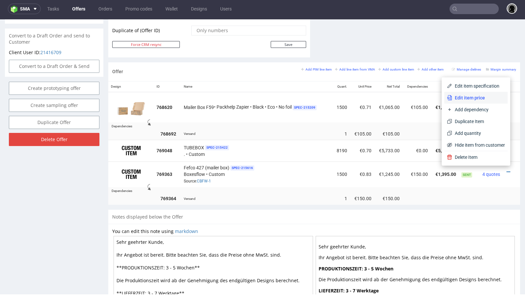
click at [472, 93] on li "Edit item price" at bounding box center [475, 98] width 63 height 12
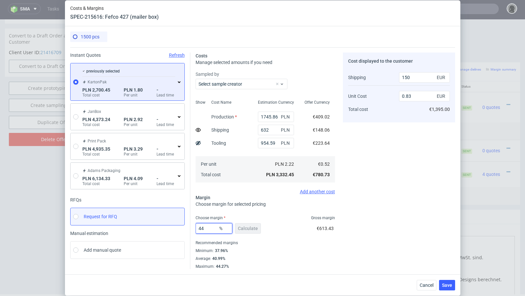
drag, startPoint x: 211, startPoint y: 229, endPoint x: 180, endPoint y: 223, distance: 31.1
click at [180, 223] on div "Instant Quotes Refresh previously selected KartonPak PLN 2,700.45 Total cost PL…" at bounding box center [262, 158] width 385 height 222
type input "42"
type input "0.8"
type input "42.6"
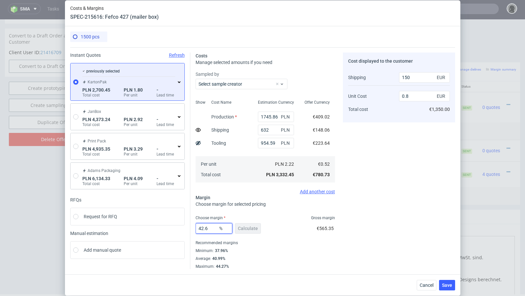
type input "0.81"
type input "42.3"
type input "0.8"
type input "42.4"
type input "0.81"
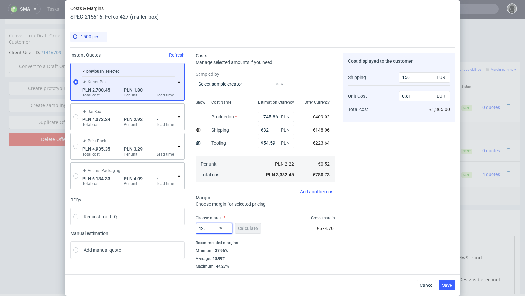
type input "42.3"
type input "0.8"
type input "42.37"
type input "0.81"
type input "42.34"
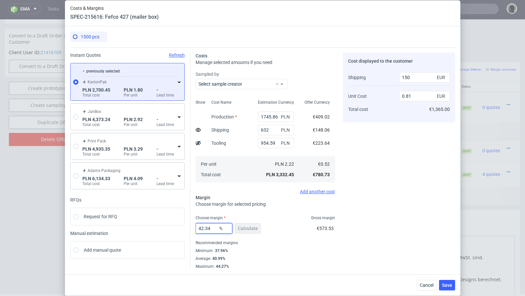
type input "0.8"
type input "42.34"
click at [272, 229] on div "42.34 % Calculate €573.29" at bounding box center [265, 229] width 139 height 18
click at [448, 284] on span "Save" at bounding box center [447, 285] width 10 height 5
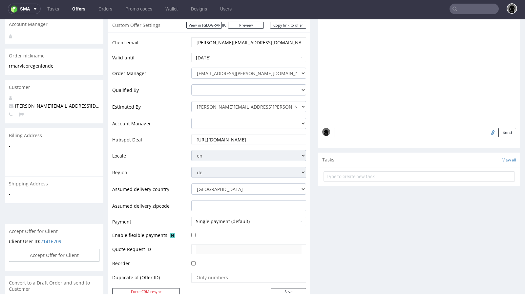
scroll to position [2, 0]
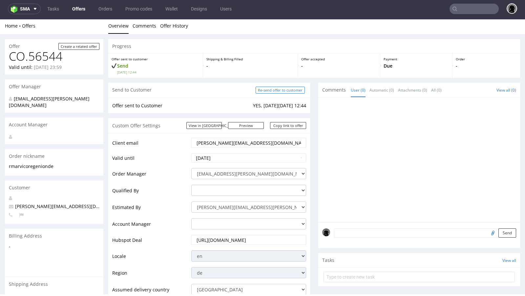
click at [276, 92] on input "Re-send offer to customer" at bounding box center [280, 90] width 49 height 7
type input "In progress..."
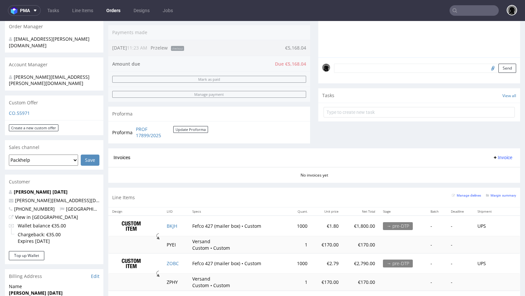
scroll to position [160, 0]
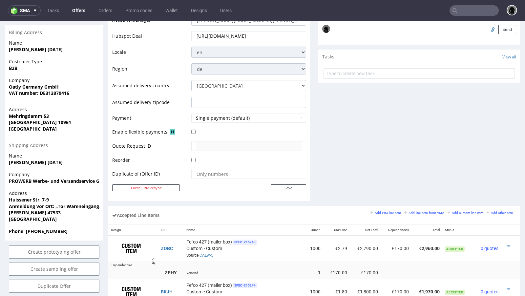
scroll to position [228, 0]
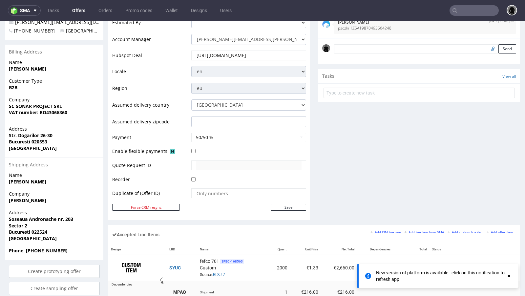
scroll to position [208, 0]
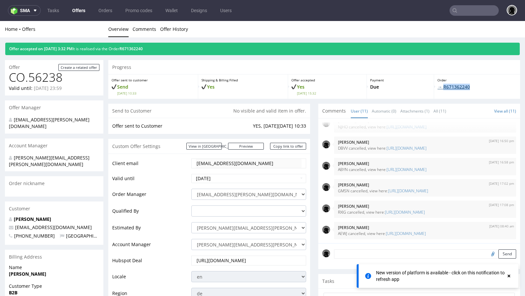
drag, startPoint x: 475, startPoint y: 87, endPoint x: 438, endPoint y: 87, distance: 36.7
click at [438, 87] on p "→ R671362240" at bounding box center [476, 87] width 79 height 7
copy link "R671362240"
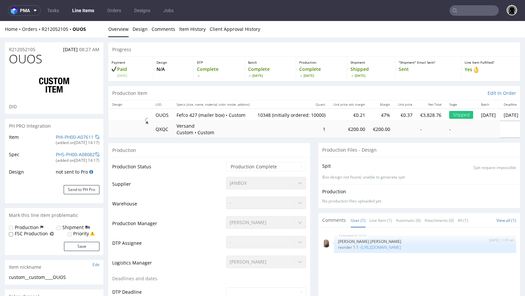
select select "in_progress"
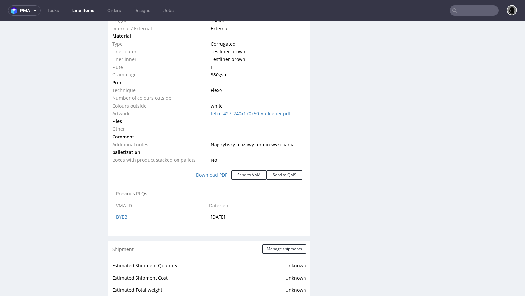
scroll to position [709, 0]
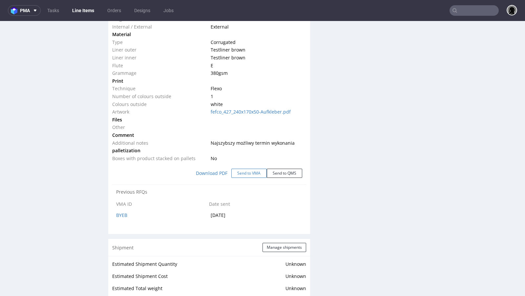
click at [241, 174] on button "Send to VMA" at bounding box center [248, 173] width 35 height 9
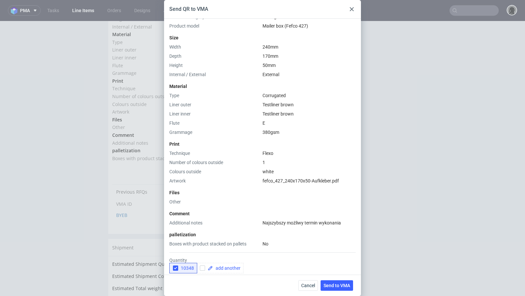
scroll to position [176, 0]
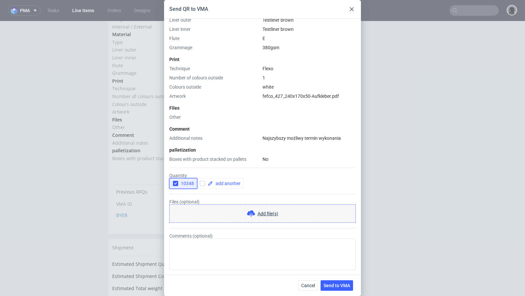
click at [177, 184] on icon "button" at bounding box center [175, 183] width 5 height 5
click at [201, 183] on input "checkbox" at bounding box center [202, 183] width 5 height 5
checkbox input "true"
click at [218, 183] on span at bounding box center [227, 183] width 28 height 5
checkbox input "true"
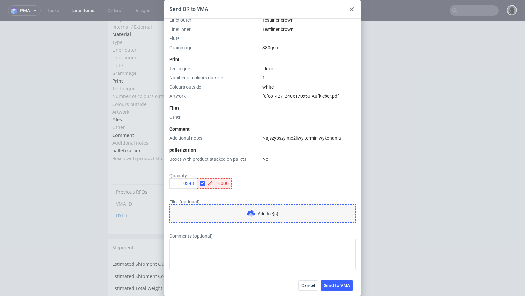
click at [219, 136] on div "Additional notes" at bounding box center [214, 138] width 91 height 7
click at [237, 184] on input "checkbox" at bounding box center [236, 183] width 5 height 5
checkbox input "true"
click at [254, 185] on span at bounding box center [261, 183] width 28 height 5
checkbox input "true"
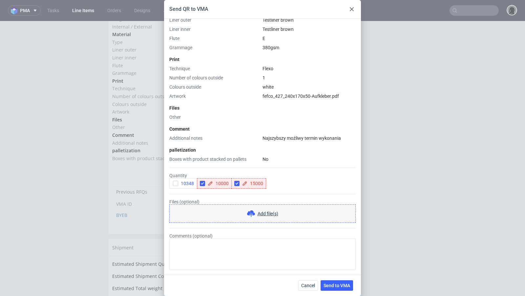
click at [241, 153] on div "Type Product category Corrugated Product model Mailer box (Fefco 427) Size Widt…" at bounding box center [262, 39] width 186 height 245
click at [269, 183] on input "checkbox" at bounding box center [271, 183] width 5 height 5
checkbox input "true"
click at [280, 183] on icon at bounding box center [279, 183] width 5 height 5
click at [287, 185] on span at bounding box center [296, 183] width 28 height 5
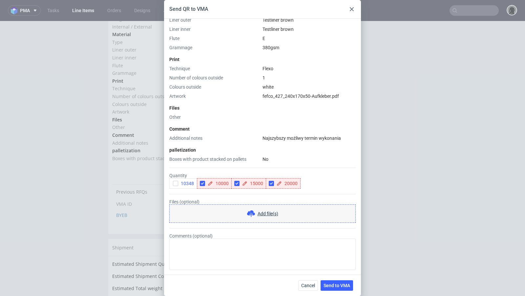
checkbox input "true"
click at [237, 138] on div "Additional notes" at bounding box center [214, 138] width 91 height 7
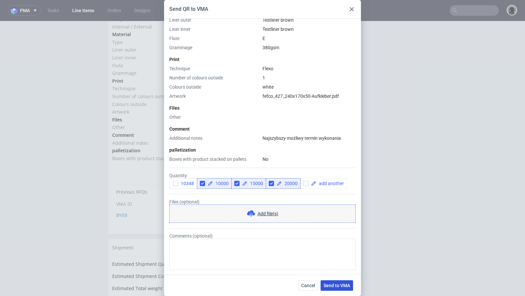
click at [341, 284] on span "Send to VMA" at bounding box center [336, 285] width 27 height 5
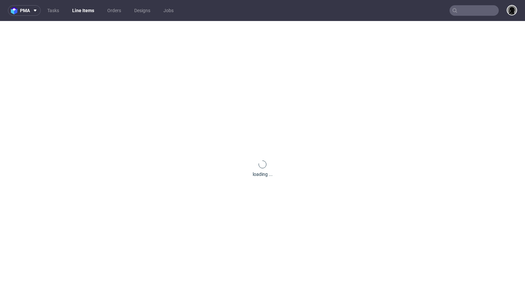
scroll to position [0, 0]
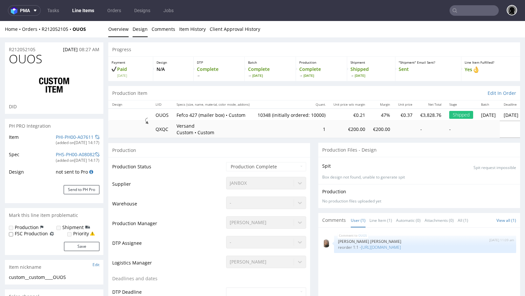
select select "in_progress"
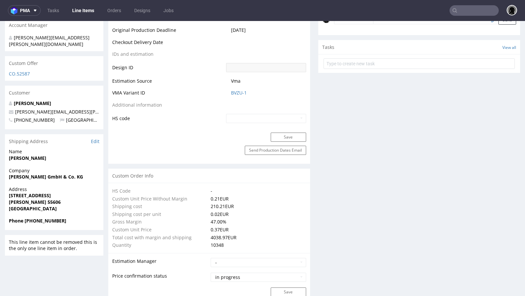
scroll to position [314, 0]
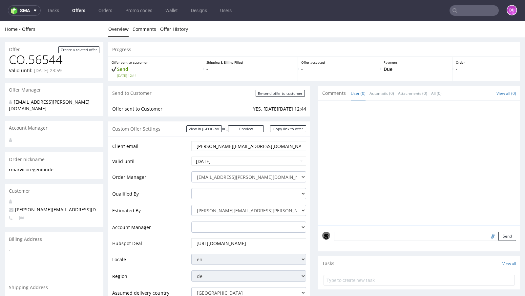
click at [45, 206] on span "[PERSON_NAME][EMAIL_ADDRESS][DOMAIN_NAME]" at bounding box center [69, 209] width 120 height 6
copy span "[PERSON_NAME][EMAIL_ADDRESS][DOMAIN_NAME]"
click at [457, 10] on input "text" at bounding box center [473, 10] width 49 height 10
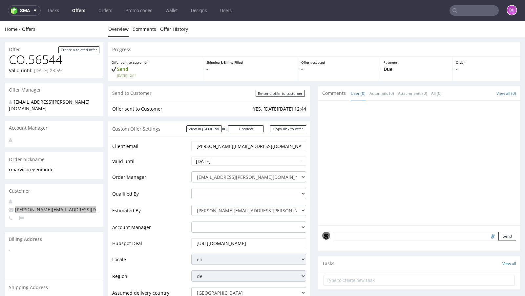
paste input "[PERSON_NAME][EMAIL_ADDRESS][DOMAIN_NAME]"
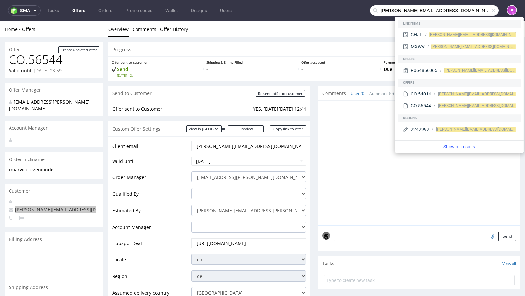
drag, startPoint x: 388, startPoint y: 11, endPoint x: 357, endPoint y: 10, distance: 31.5
click at [357, 10] on nav "sma Tasks Offers Orders Promo codes Wallet Designs Users [PERSON_NAME][EMAIL_AD…" at bounding box center [262, 10] width 525 height 21
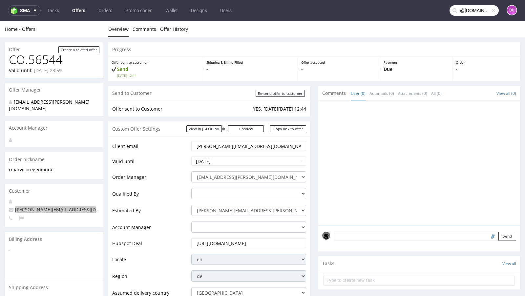
type input "@[DOMAIN_NAME]"
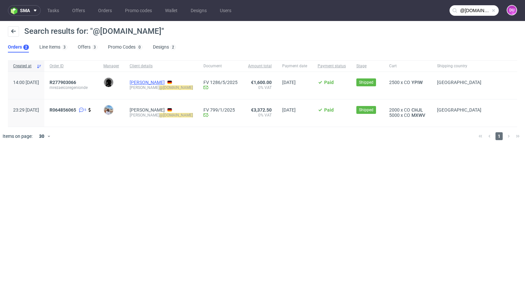
click at [162, 81] on link "[PERSON_NAME]" at bounding box center [147, 82] width 35 height 5
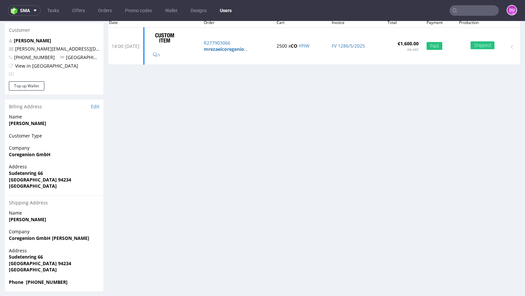
scroll to position [66, 0]
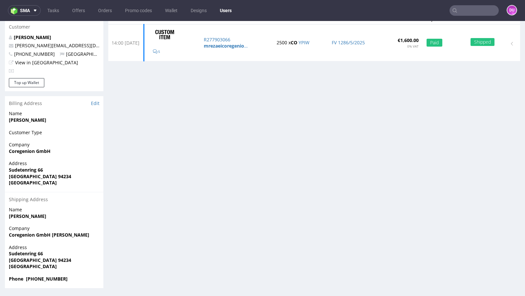
type input "@[DOMAIN_NAME]"
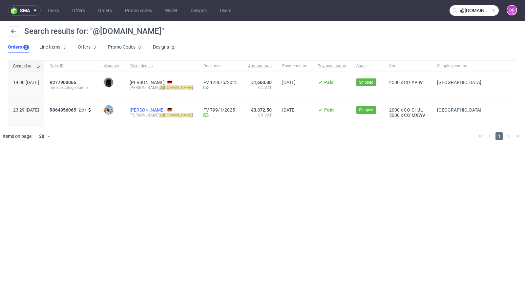
click at [165, 110] on link "[PERSON_NAME]" at bounding box center [147, 109] width 35 height 5
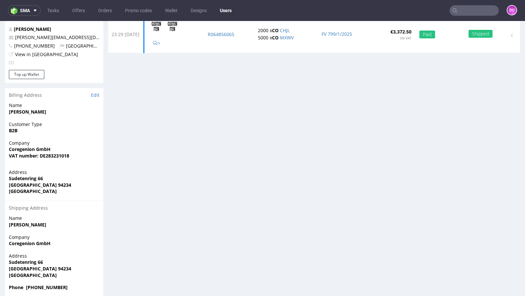
scroll to position [82, 0]
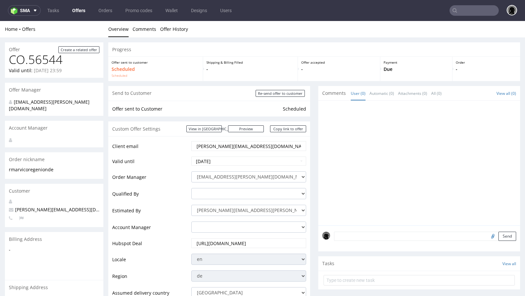
scroll to position [2, 0]
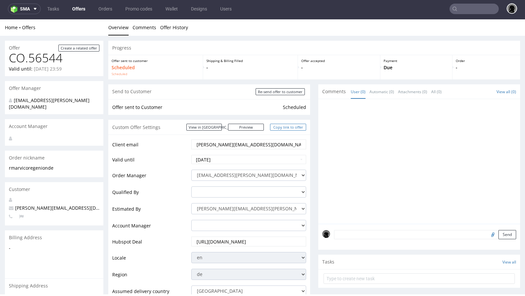
click at [285, 129] on link "Copy link to offer" at bounding box center [288, 127] width 36 height 7
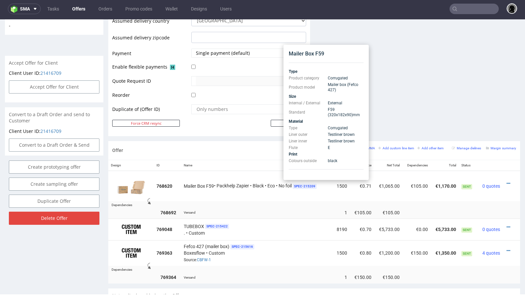
scroll to position [267, 0]
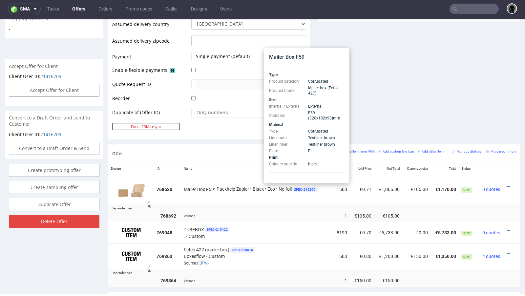
drag, startPoint x: 319, startPoint y: 117, endPoint x: 305, endPoint y: 113, distance: 14.2
click at [305, 113] on tr "Standard F59 (320x182x90) mm" at bounding box center [306, 116] width 75 height 12
copy tr "F59 (320x182x90) mm"
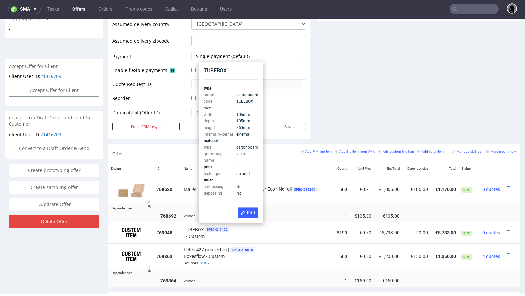
click at [245, 102] on span "TUBEBOX" at bounding box center [244, 101] width 17 height 5
copy span "TUBEBOX"
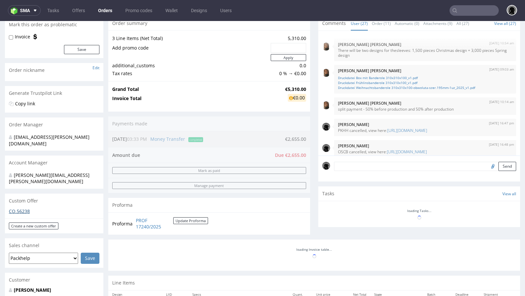
scroll to position [583, 0]
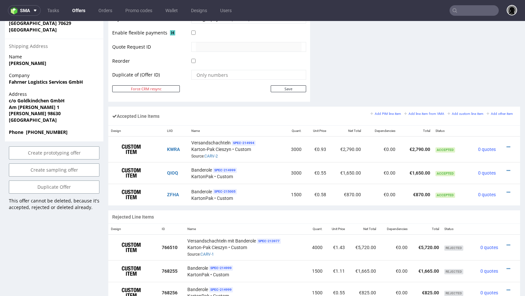
scroll to position [173, 0]
click at [213, 155] on link "CARV-2" at bounding box center [210, 156] width 13 height 5
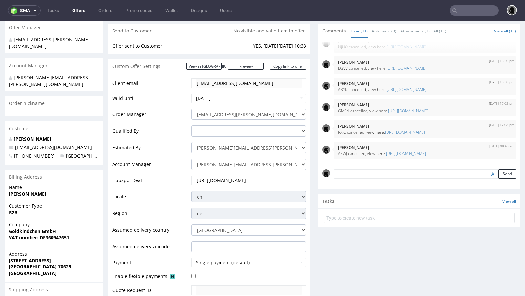
scroll to position [0, 0]
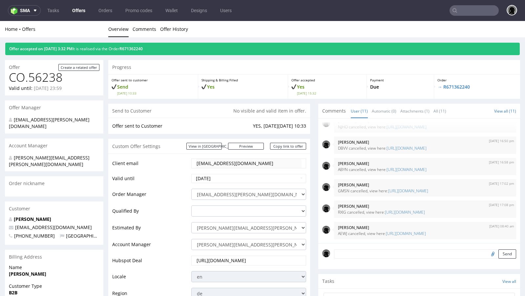
click at [78, 10] on link "Offers" at bounding box center [78, 10] width 21 height 10
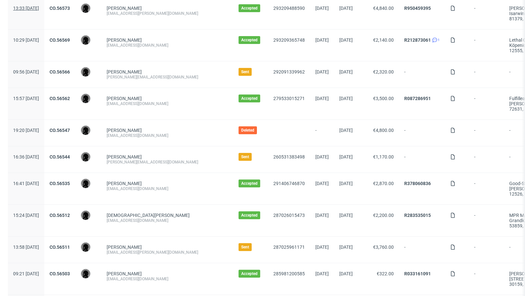
scroll to position [182, 0]
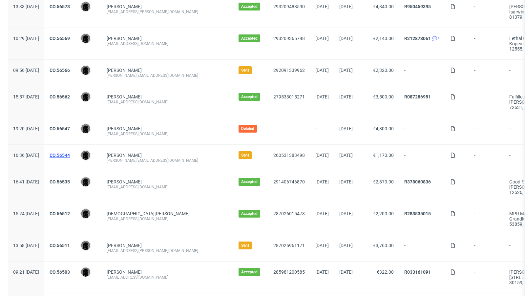
click at [70, 155] on link "CO.56544" at bounding box center [60, 155] width 20 height 5
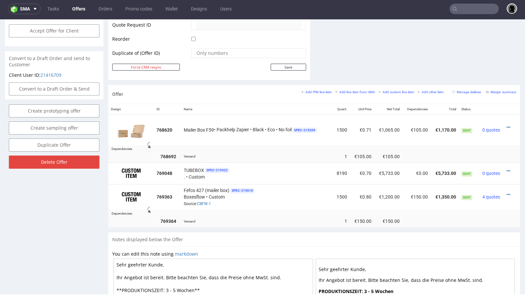
scroll to position [335, 0]
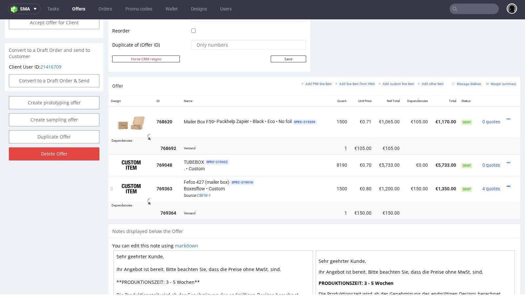
click at [507, 184] on icon at bounding box center [509, 186] width 4 height 5
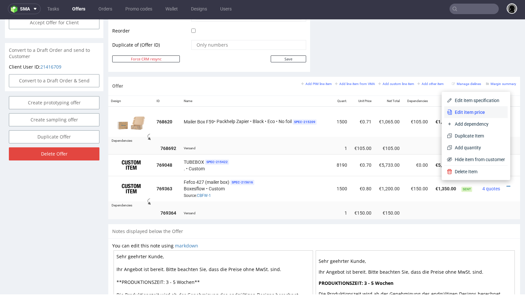
click at [471, 113] on span "Edit item price" at bounding box center [478, 112] width 53 height 7
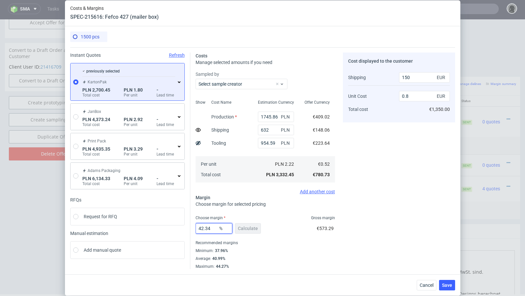
drag, startPoint x: 213, startPoint y: 229, endPoint x: 183, endPoint y: 227, distance: 29.6
click at [183, 227] on div "Instant Quotes Refresh previously selected KartonPak PLN 2,700.45 Total cost PL…" at bounding box center [262, 158] width 385 height 222
type input "38"
type input "0.74"
type input "34"
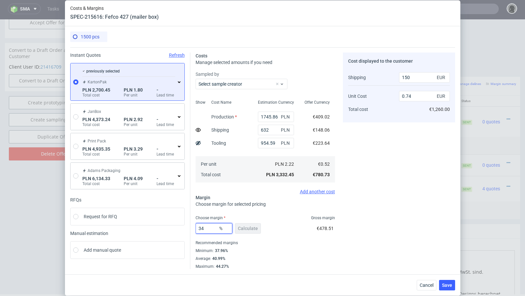
type input "0.69"
type input "33"
type input "0.68"
type input "33"
click at [297, 222] on div "33 % Calculate €384.54" at bounding box center [265, 229] width 139 height 18
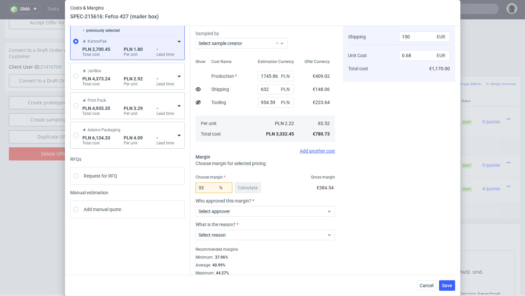
scroll to position [46, 0]
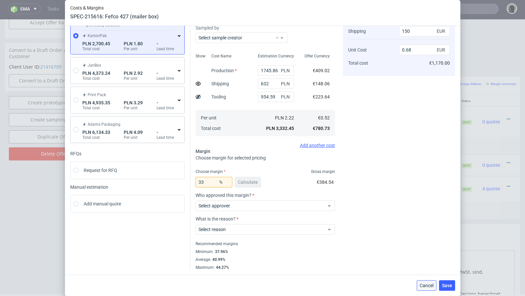
click at [422, 285] on span "Cancel" at bounding box center [427, 285] width 14 height 5
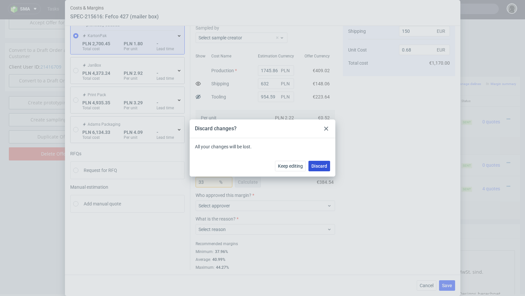
click at [319, 161] on button "Discard" at bounding box center [319, 166] width 22 height 10
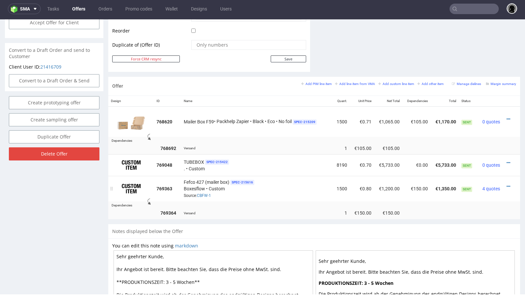
click at [294, 179] on div "Fefco 427 (mailer box) SPEC- 215616 Boxesflow • Custom Source: CBFW-1" at bounding box center [257, 188] width 146 height 20
click at [273, 147] on div "Versand" at bounding box center [257, 148] width 146 height 7
click at [507, 184] on icon at bounding box center [509, 186] width 4 height 5
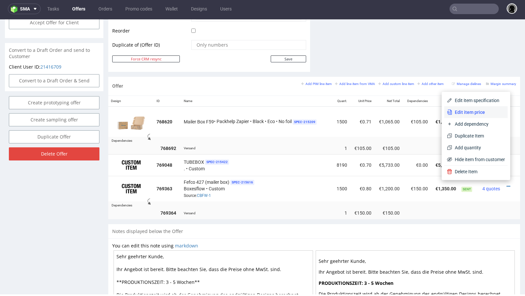
click at [473, 113] on span "Edit item price" at bounding box center [478, 112] width 53 height 7
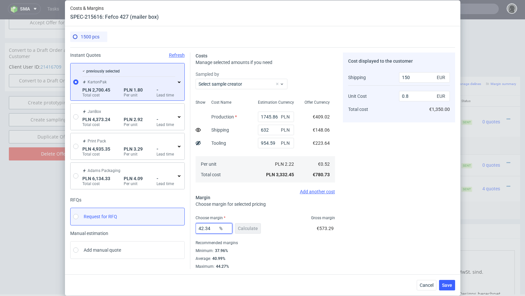
drag, startPoint x: 212, startPoint y: 228, endPoint x: 171, endPoint y: 222, distance: 41.1
click at [171, 222] on div "Instant Quotes Refresh previously selected KartonPak PLN 2,700.45 Total cost PL…" at bounding box center [262, 158] width 385 height 222
type input "33"
type input "0.68"
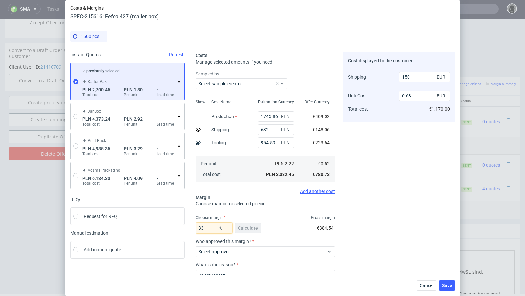
type input "33"
click at [384, 211] on div "Cost displayed to the customer Shipping Unit Cost Total cost 150 EUR 0.68 EUR €…" at bounding box center [399, 184] width 112 height 264
click at [423, 287] on span "Cancel" at bounding box center [427, 285] width 14 height 5
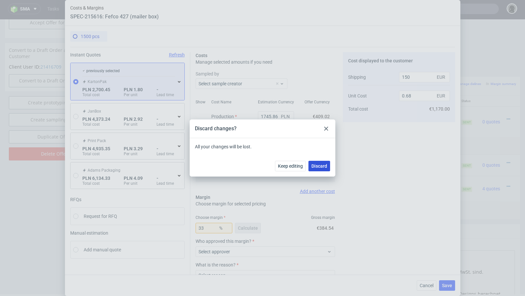
click at [319, 167] on span "Discard" at bounding box center [319, 166] width 16 height 5
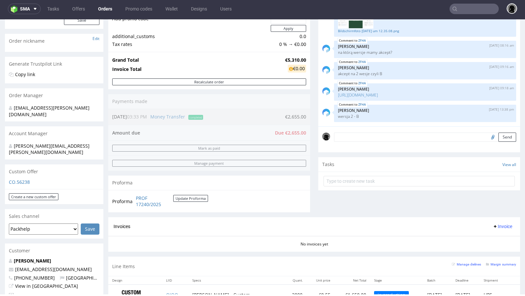
scroll to position [94, 0]
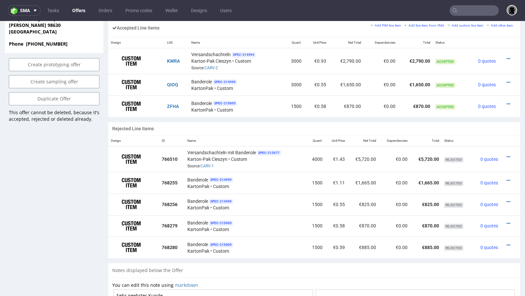
scroll to position [414, 0]
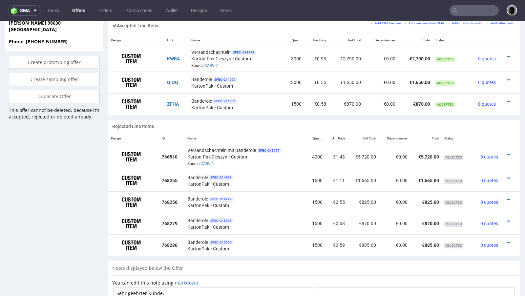
click at [261, 24] on div "Accepted Line Items Add PIM line item Add line item from VMA Add custom line it…" at bounding box center [314, 25] width 412 height 19
click at [261, 25] on div "Accepted Line Items Add PIM line item Add line item from VMA Add custom line it…" at bounding box center [314, 25] width 412 height 19
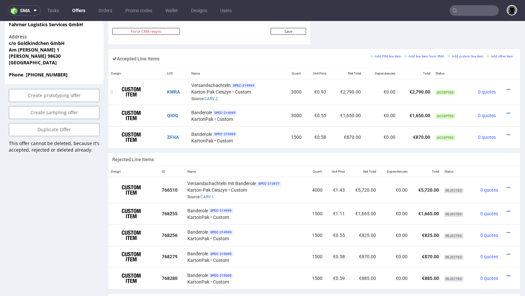
scroll to position [377, 0]
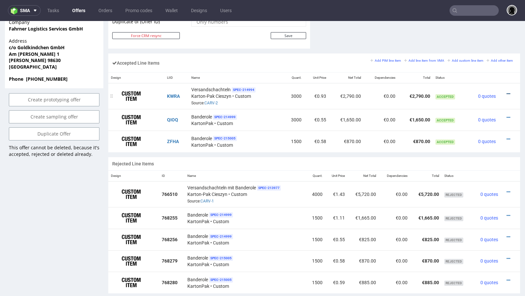
click at [507, 91] on link at bounding box center [509, 93] width 4 height 5
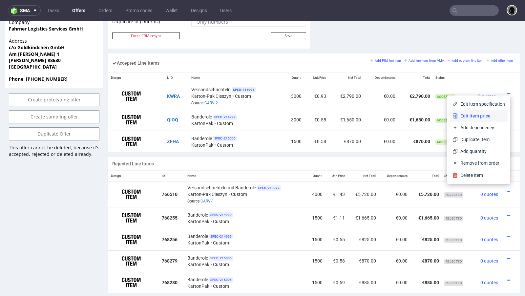
click at [484, 115] on span "Edit item price" at bounding box center [481, 116] width 47 height 7
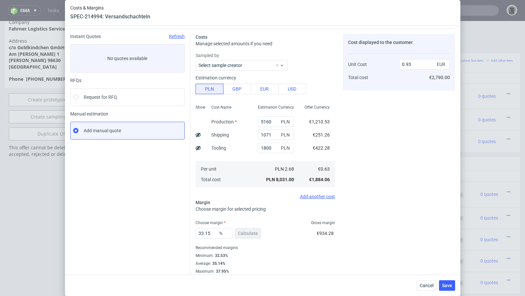
scroll to position [22, 0]
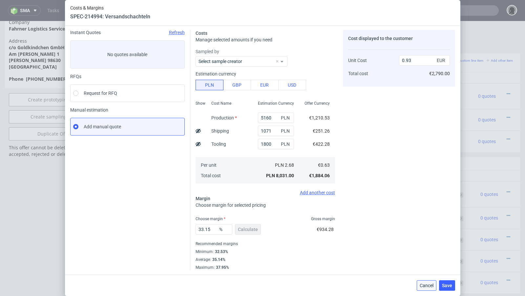
click at [421, 285] on span "Cancel" at bounding box center [427, 285] width 14 height 5
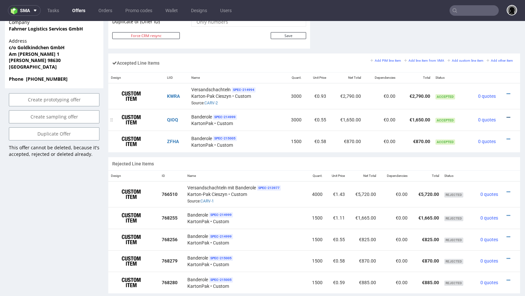
click at [507, 115] on icon at bounding box center [509, 117] width 4 height 5
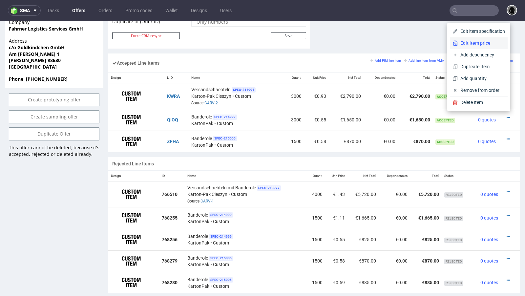
click at [467, 46] on span "Edit item price" at bounding box center [481, 43] width 47 height 7
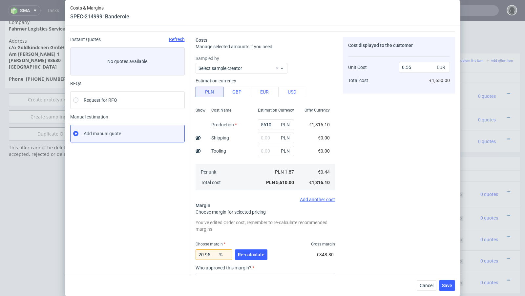
scroll to position [16, 0]
click at [425, 287] on span "Cancel" at bounding box center [427, 285] width 14 height 5
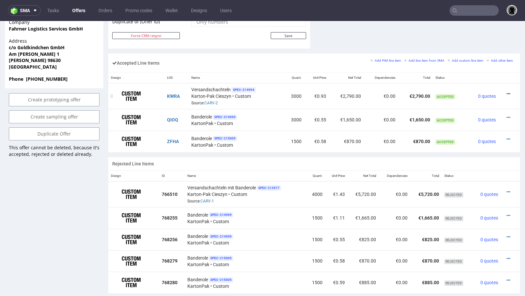
click at [507, 92] on icon at bounding box center [509, 94] width 4 height 5
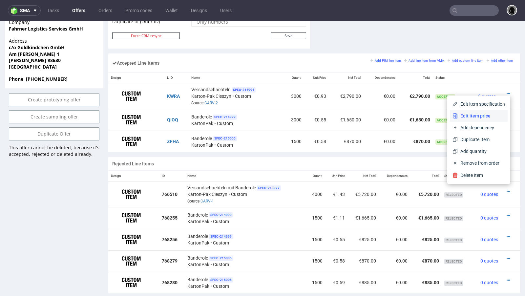
click at [479, 113] on span "Edit item price" at bounding box center [481, 116] width 47 height 7
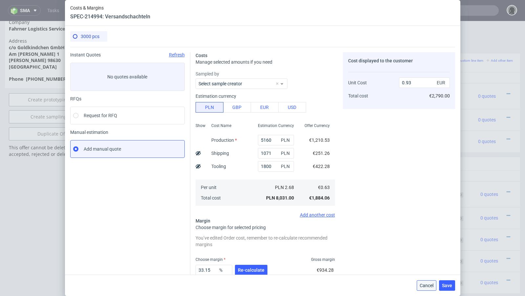
click at [427, 285] on span "Cancel" at bounding box center [427, 285] width 14 height 5
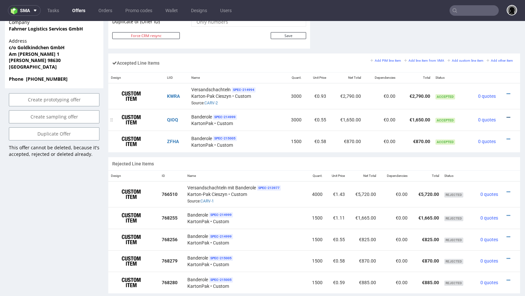
click at [507, 115] on icon at bounding box center [509, 117] width 4 height 5
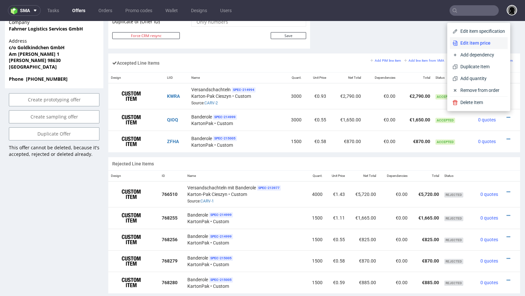
click at [463, 43] on span "Edit item price" at bounding box center [481, 43] width 47 height 7
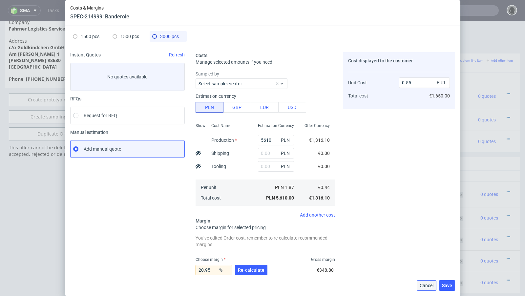
click at [429, 286] on span "Cancel" at bounding box center [427, 285] width 14 height 5
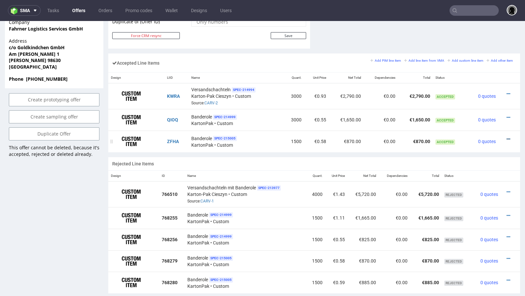
click at [507, 137] on icon at bounding box center [509, 139] width 4 height 5
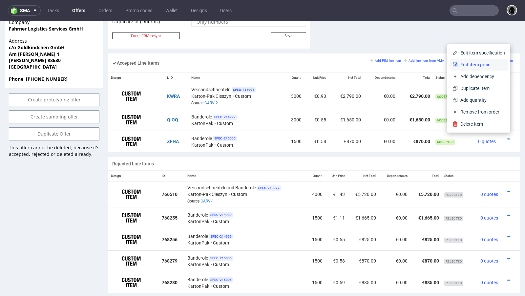
click at [479, 70] on li "Edit item price" at bounding box center [479, 65] width 58 height 12
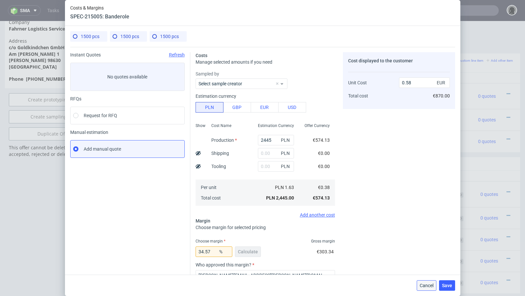
click at [421, 285] on span "Cancel" at bounding box center [427, 285] width 14 height 5
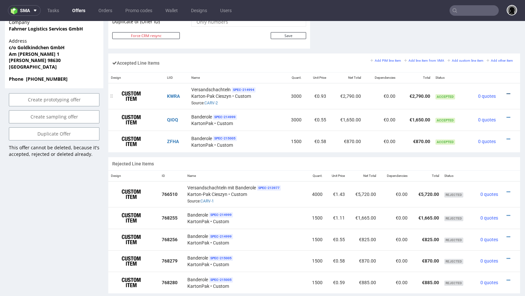
click at [507, 92] on icon at bounding box center [509, 94] width 4 height 5
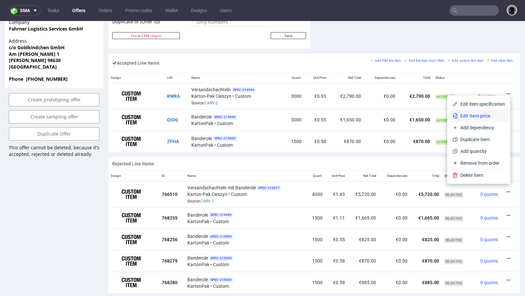
click at [485, 116] on span "Edit item price" at bounding box center [481, 116] width 47 height 7
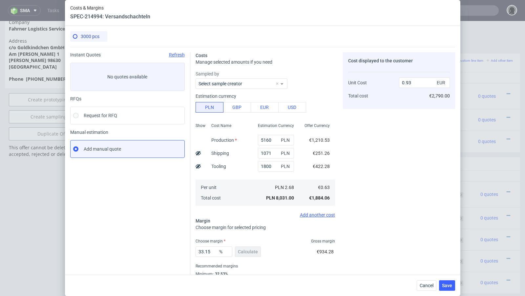
scroll to position [22, 0]
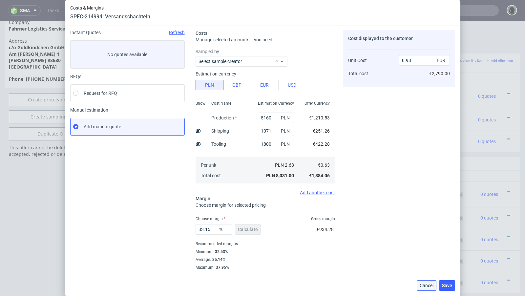
click at [422, 285] on span "Cancel" at bounding box center [427, 285] width 14 height 5
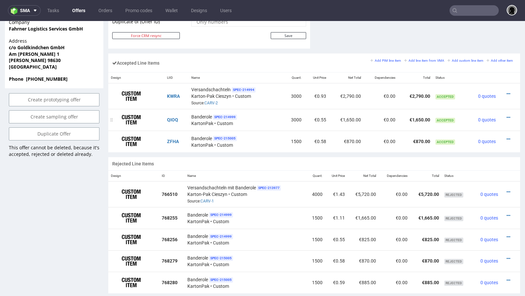
click at [501, 117] on div at bounding box center [507, 117] width 12 height 7
click at [507, 115] on icon at bounding box center [509, 117] width 4 height 5
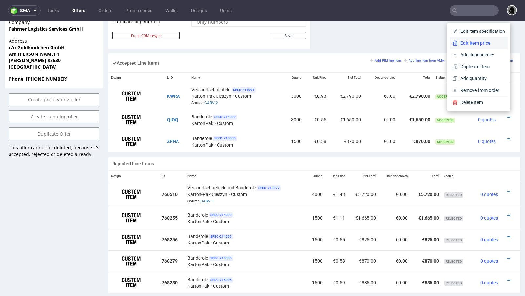
click at [466, 46] on span "Edit item price" at bounding box center [481, 43] width 47 height 7
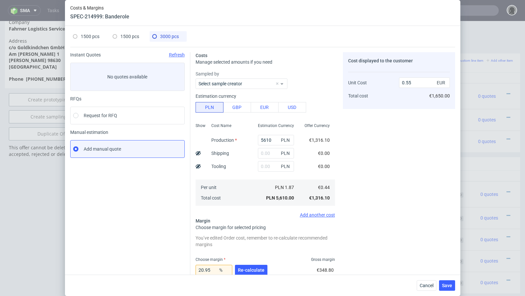
scroll to position [88, 0]
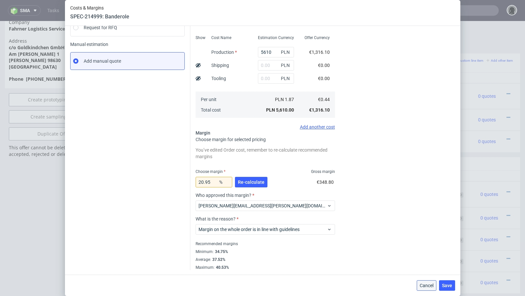
click at [424, 281] on button "Cancel" at bounding box center [427, 285] width 20 height 10
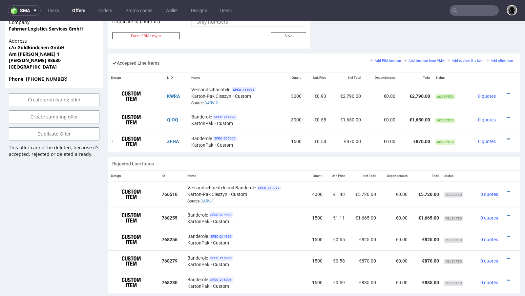
click at [507, 137] on icon at bounding box center [509, 139] width 4 height 5
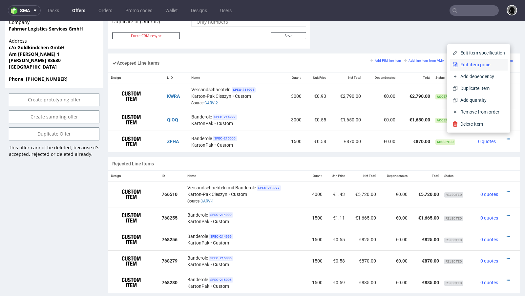
click at [463, 67] on span "Edit item price" at bounding box center [481, 64] width 47 height 7
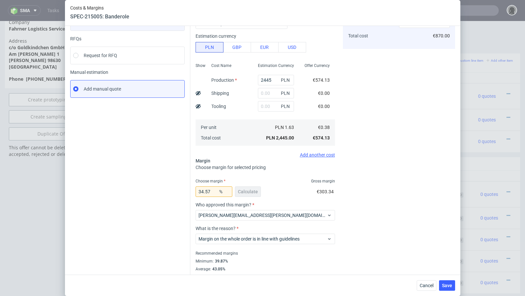
scroll to position [70, 0]
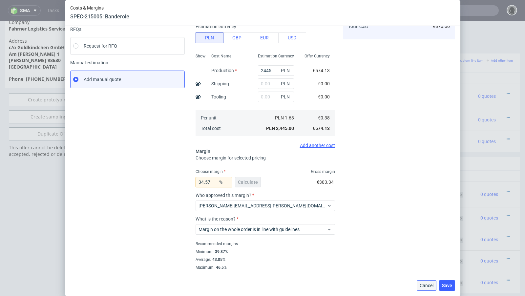
click at [423, 284] on span "Cancel" at bounding box center [427, 285] width 14 height 5
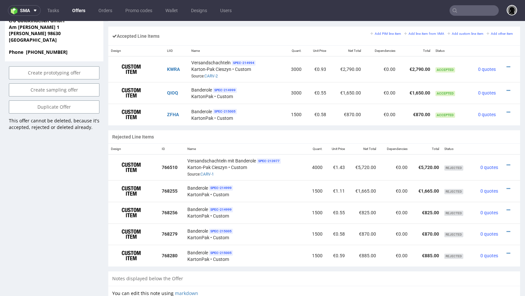
scroll to position [380, 0]
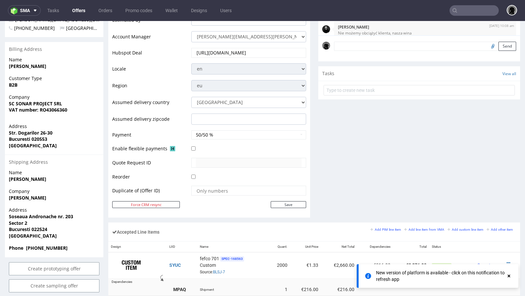
scroll to position [224, 0]
click at [509, 275] on use at bounding box center [509, 276] width 3 height 3
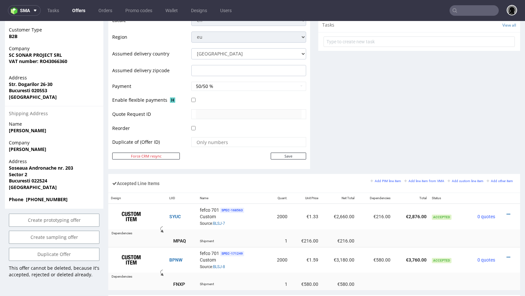
scroll to position [272, 0]
